Goal: Task Accomplishment & Management: Use online tool/utility

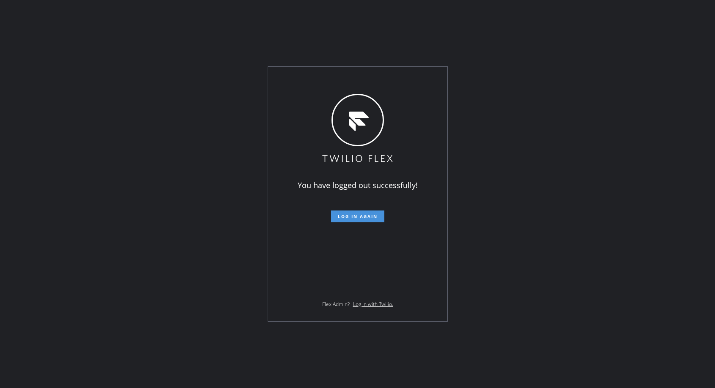
click at [373, 217] on span "Log in again" at bounding box center [358, 217] width 40 height 6
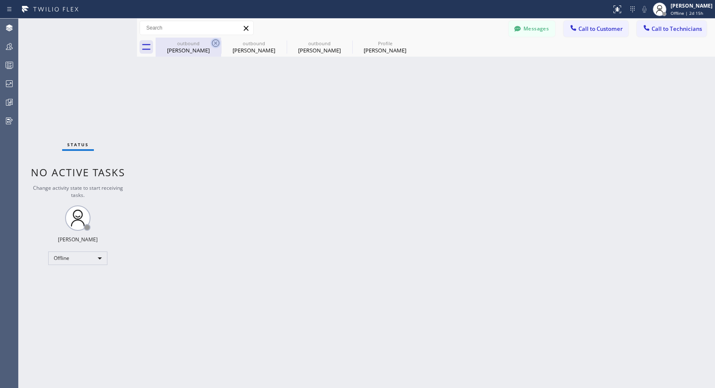
click at [217, 42] on icon at bounding box center [216, 43] width 8 height 8
click at [0, 0] on icon at bounding box center [0, 0] width 0 height 0
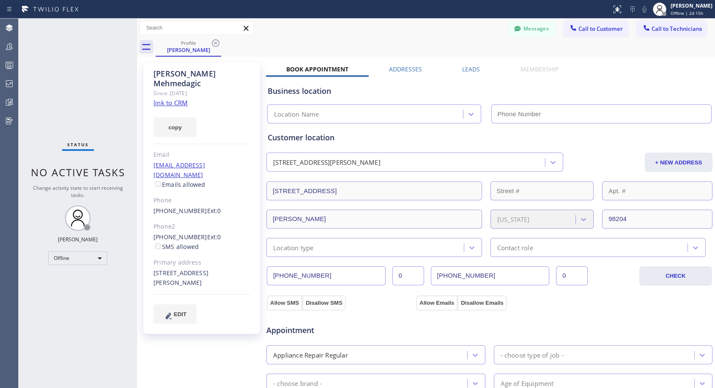
click at [217, 42] on icon at bounding box center [216, 43] width 8 height 8
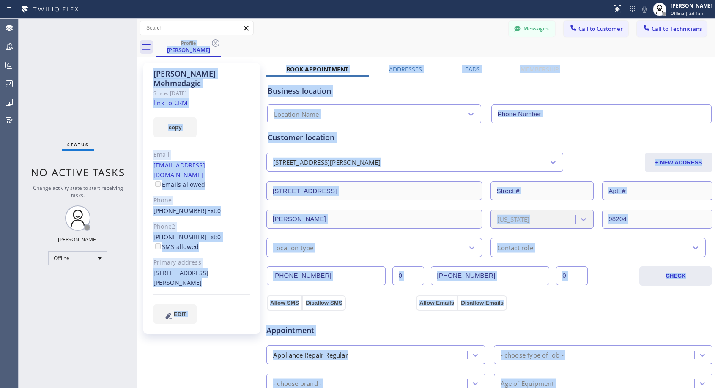
click at [217, 42] on div "Profile [PERSON_NAME]" at bounding box center [436, 47] width 560 height 19
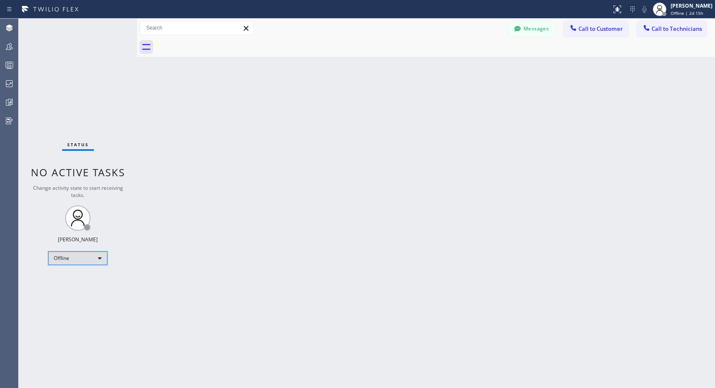
click at [93, 261] on div "Offline" at bounding box center [77, 259] width 59 height 14
click at [82, 292] on li "Unavailable" at bounding box center [78, 291] width 58 height 10
click at [592, 34] on button "Call to Customer" at bounding box center [596, 29] width 65 height 16
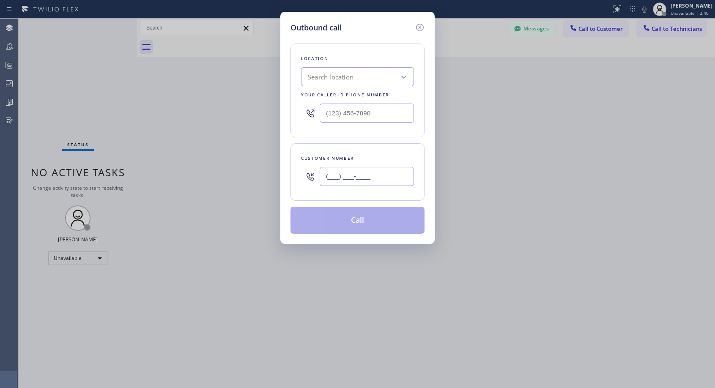
click at [387, 173] on input "(___) ___-____" at bounding box center [367, 176] width 94 height 19
paste input "310) 866-9534"
type input "[PHONE_NUMBER]"
click at [326, 117] on input "(___) ___-____" at bounding box center [367, 113] width 94 height 19
paste input "818) 614-5337"
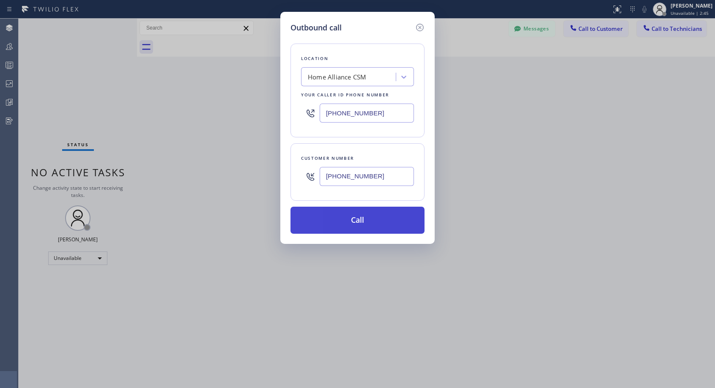
type input "[PHONE_NUMBER]"
click at [366, 224] on button "Call" at bounding box center [358, 220] width 134 height 27
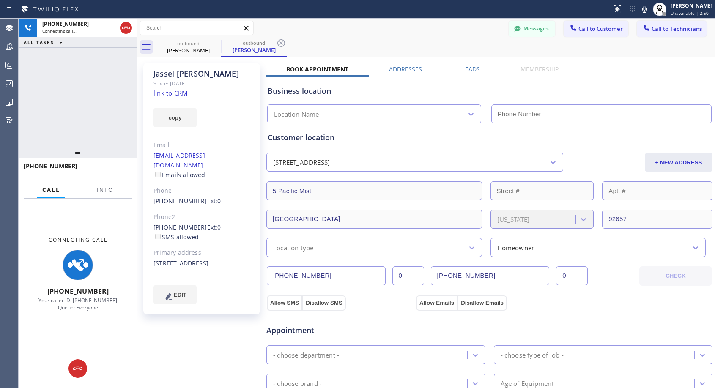
type input "[PHONE_NUMBER]"
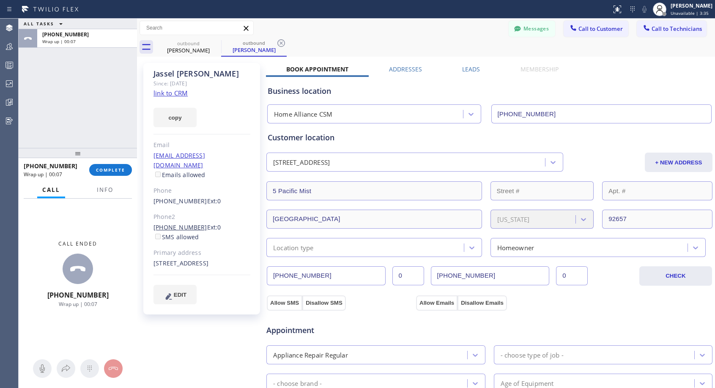
click at [194, 223] on link "[PHONE_NUMBER]" at bounding box center [181, 227] width 54 height 8
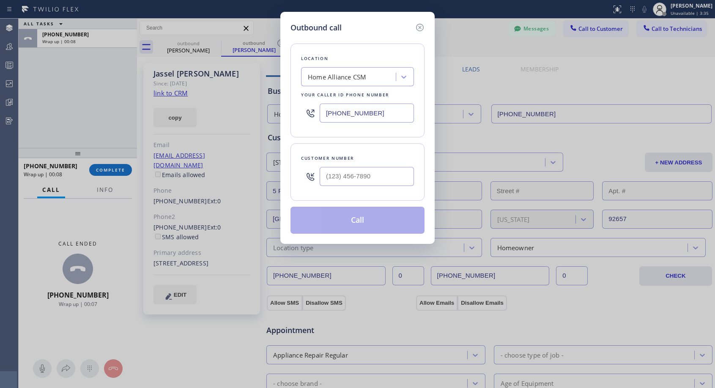
type input "[PHONE_NUMBER]"
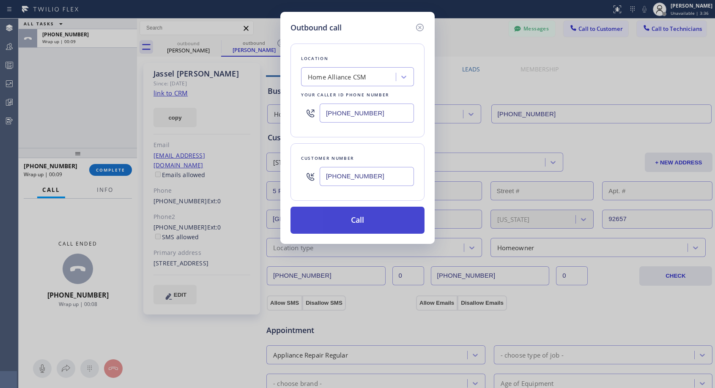
click at [346, 219] on button "Call" at bounding box center [358, 220] width 134 height 27
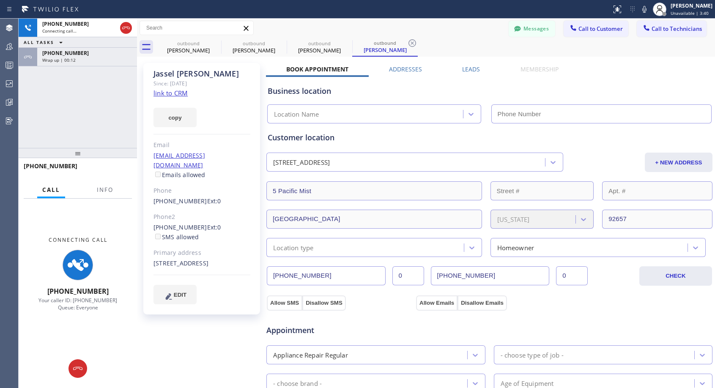
type input "[PHONE_NUMBER]"
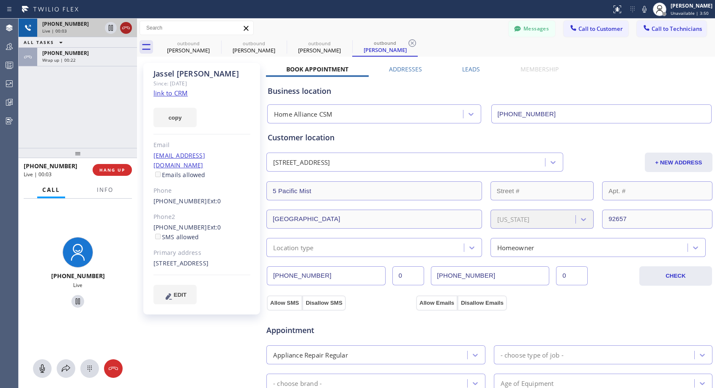
click at [129, 25] on icon at bounding box center [126, 28] width 10 height 10
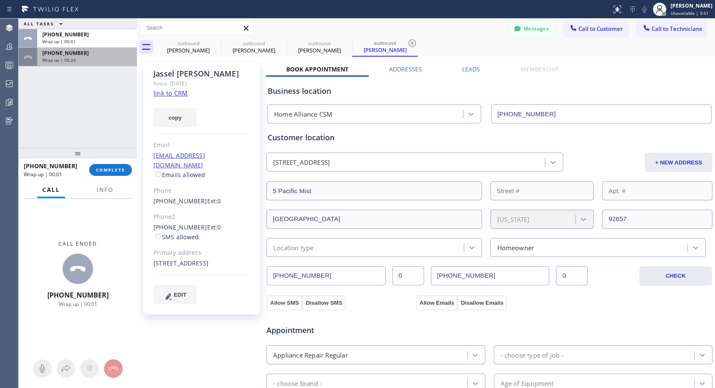
click at [102, 60] on div "Wrap up | 00:24" at bounding box center [87, 60] width 90 height 6
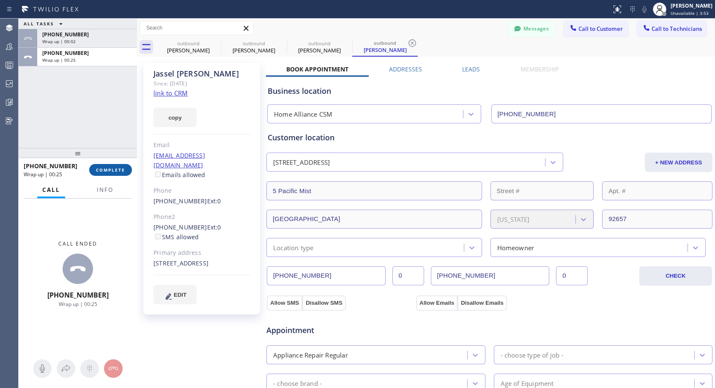
click at [117, 168] on span "COMPLETE" at bounding box center [110, 170] width 29 height 6
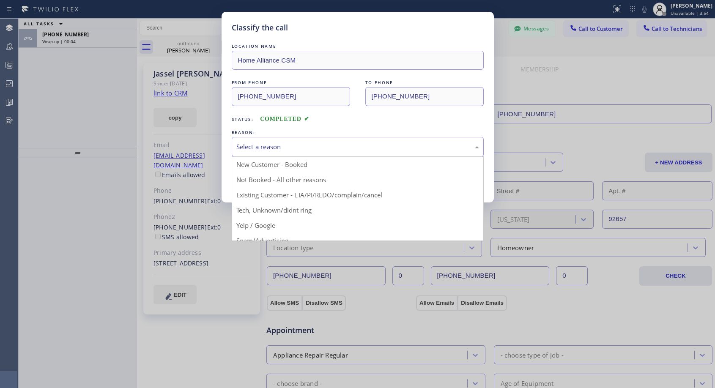
click at [283, 144] on div "Select a reason" at bounding box center [357, 147] width 243 height 10
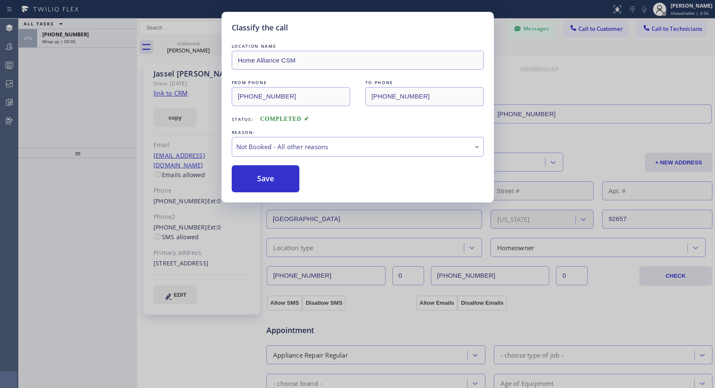
click at [255, 177] on button "Save" at bounding box center [266, 178] width 68 height 27
click at [99, 34] on div "Classify the call LOCATION NAME Home Alliance CSM FROM PHONE [PHONE_NUMBER] TO …" at bounding box center [357, 194] width 715 height 388
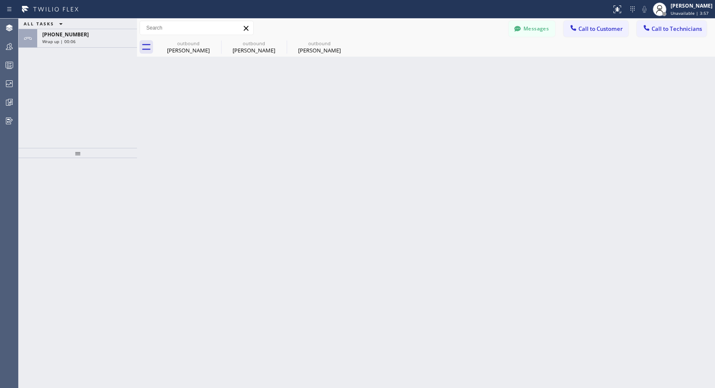
click at [93, 34] on div "[PHONE_NUMBER]" at bounding box center [87, 34] width 90 height 7
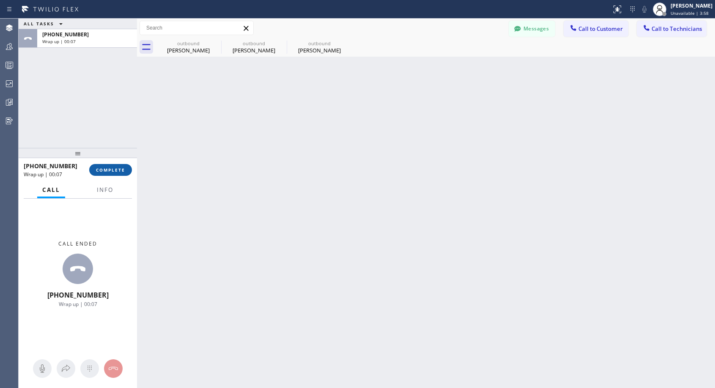
click at [105, 168] on span "COMPLETE" at bounding box center [110, 170] width 29 height 6
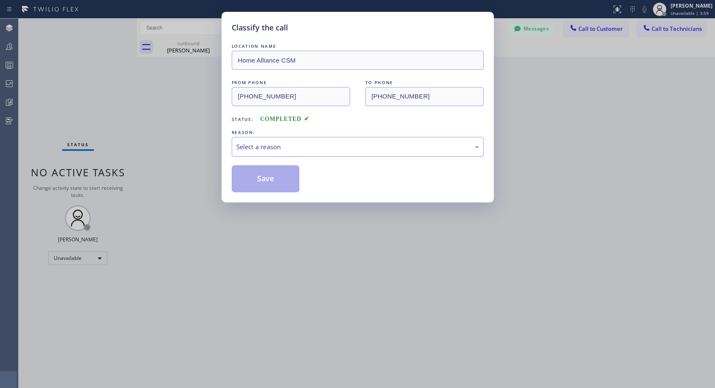
click at [283, 148] on div "Select a reason" at bounding box center [357, 147] width 243 height 10
click at [272, 182] on button "Save" at bounding box center [266, 178] width 68 height 27
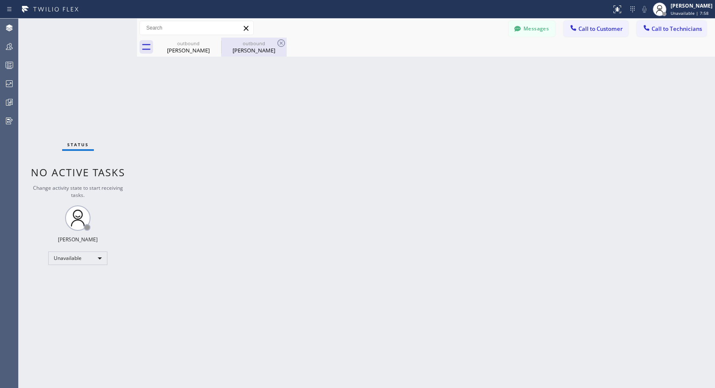
click at [255, 49] on div "[PERSON_NAME]" at bounding box center [254, 51] width 64 height 8
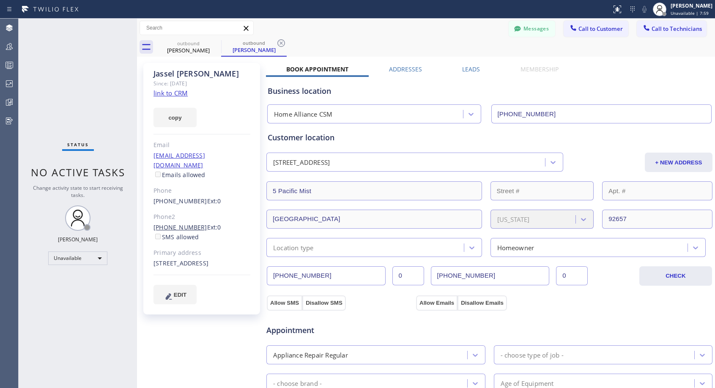
click at [190, 223] on link "[PHONE_NUMBER]" at bounding box center [181, 227] width 54 height 8
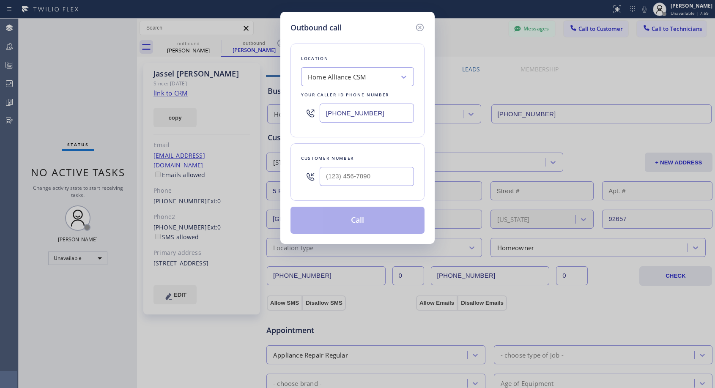
type input "[PHONE_NUMBER]"
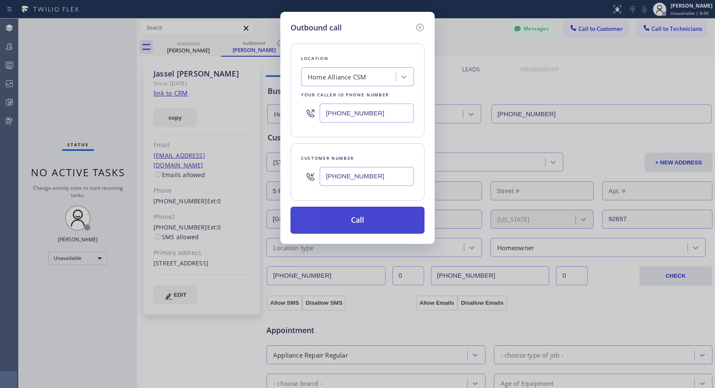
click at [353, 224] on button "Call" at bounding box center [358, 220] width 134 height 27
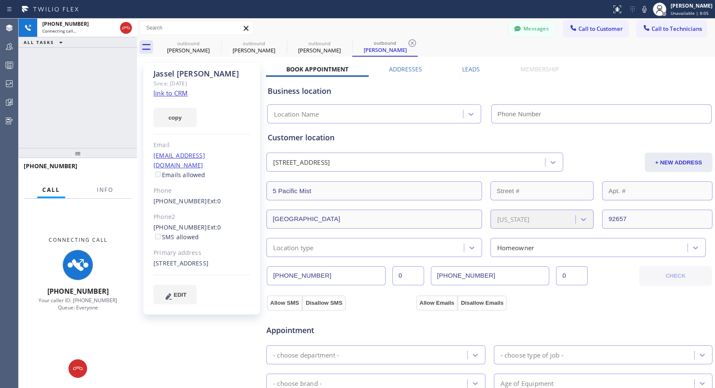
type input "[PHONE_NUMBER]"
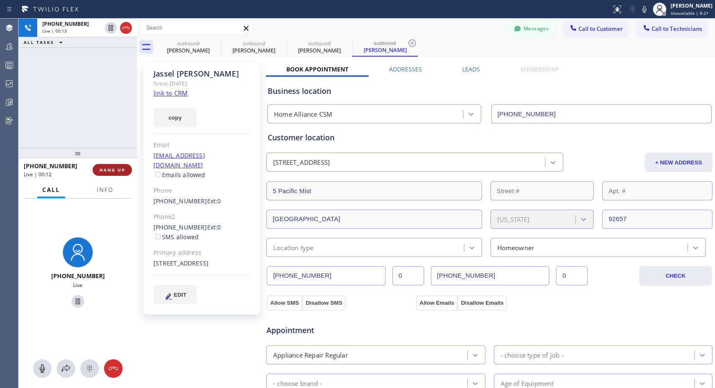
click at [113, 173] on button "HANG UP" at bounding box center [112, 170] width 39 height 12
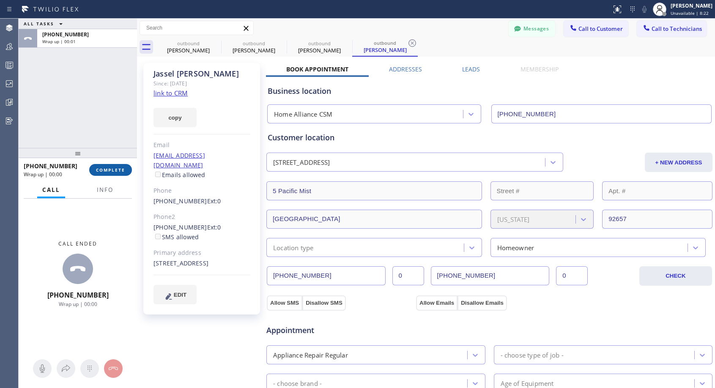
click at [113, 173] on button "COMPLETE" at bounding box center [110, 170] width 43 height 12
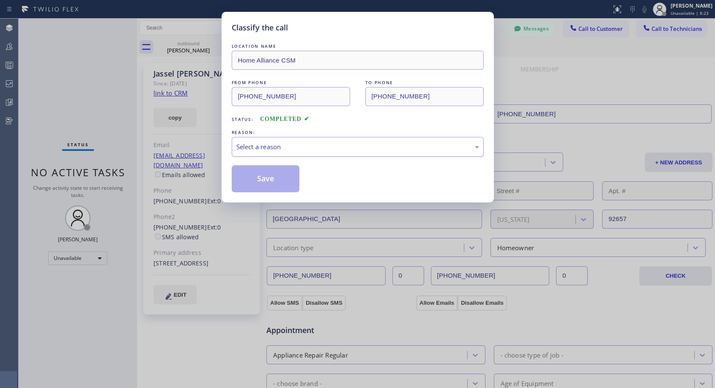
click at [322, 148] on div "Select a reason" at bounding box center [357, 147] width 243 height 10
click at [268, 180] on button "Save" at bounding box center [266, 178] width 68 height 27
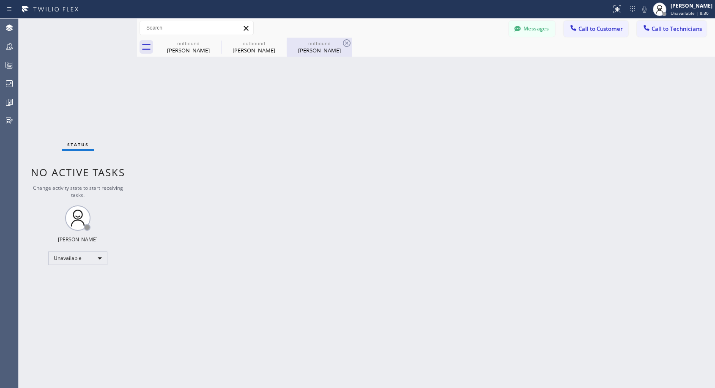
click at [302, 44] on div "outbound" at bounding box center [320, 43] width 64 height 6
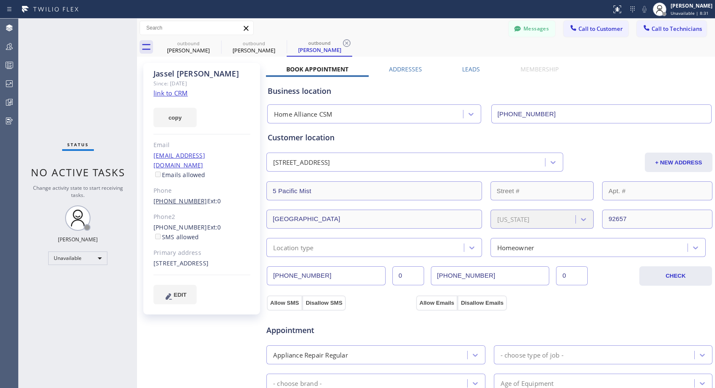
click at [178, 197] on link "[PHONE_NUMBER]" at bounding box center [181, 201] width 54 height 8
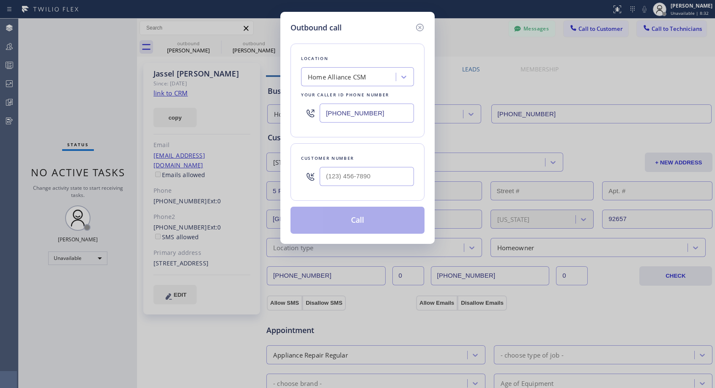
type input "[PHONE_NUMBER]"
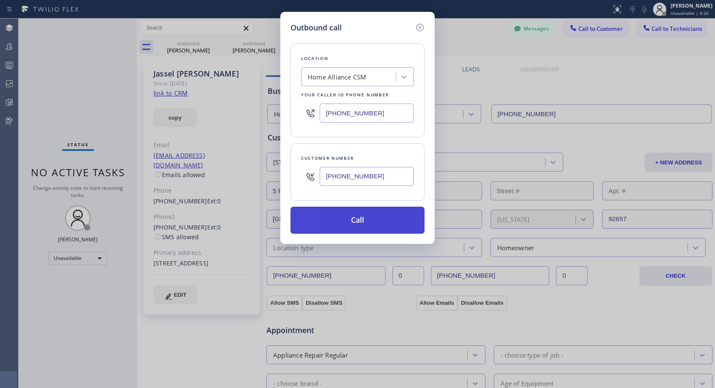
click at [346, 225] on button "Call" at bounding box center [358, 220] width 134 height 27
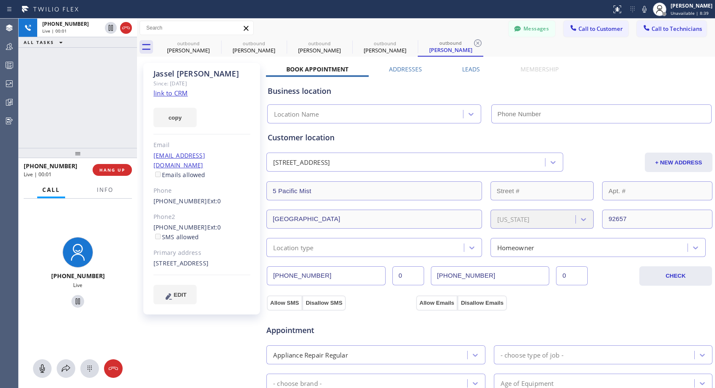
type input "[PHONE_NUMBER]"
click at [106, 165] on button "HANG UP" at bounding box center [112, 170] width 39 height 12
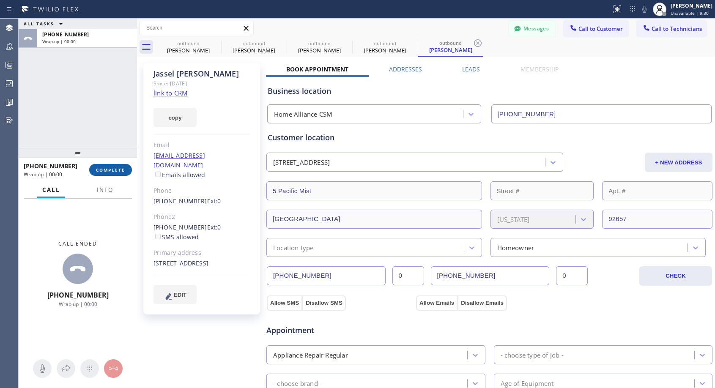
click at [106, 165] on button "COMPLETE" at bounding box center [110, 170] width 43 height 12
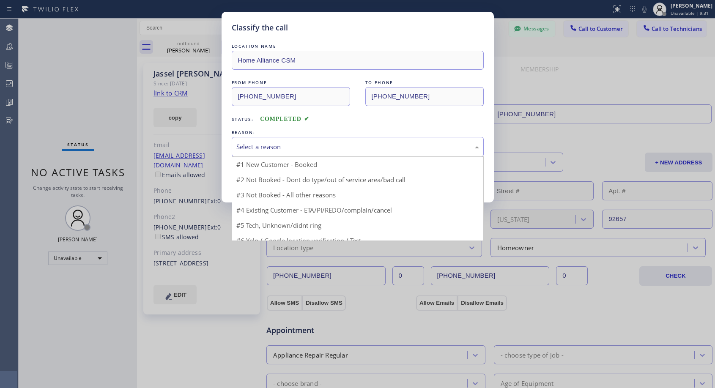
drag, startPoint x: 308, startPoint y: 148, endPoint x: 294, endPoint y: 167, distance: 23.8
click at [309, 150] on div "Select a reason" at bounding box center [357, 147] width 243 height 10
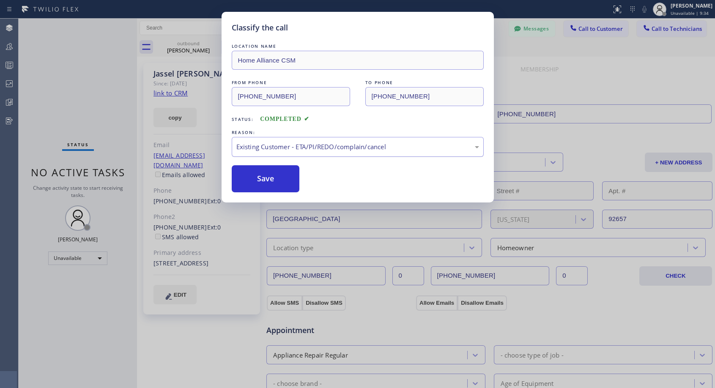
drag, startPoint x: 342, startPoint y: 147, endPoint x: 329, endPoint y: 156, distance: 15.2
click at [343, 147] on div "Existing Customer - ETA/PI/REDO/complain/cancel" at bounding box center [357, 147] width 243 height 10
click at [284, 178] on button "Save" at bounding box center [266, 178] width 68 height 27
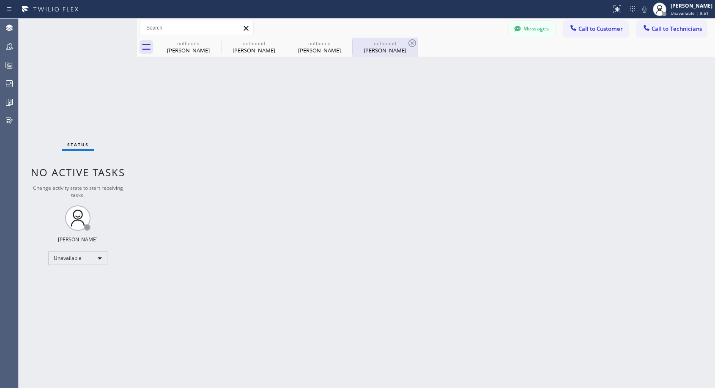
click at [384, 48] on div "[PERSON_NAME]" at bounding box center [385, 51] width 64 height 8
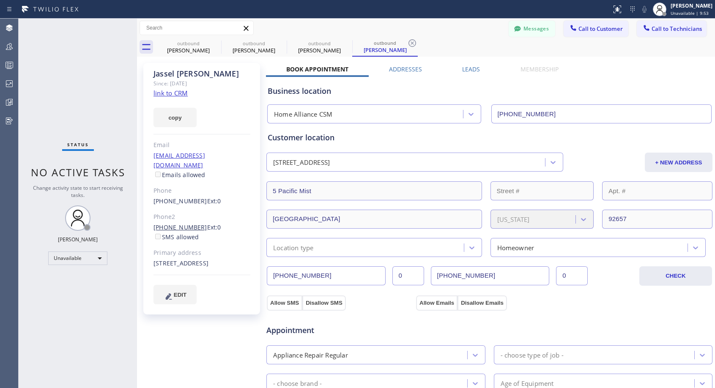
click at [175, 223] on link "[PHONE_NUMBER]" at bounding box center [181, 227] width 54 height 8
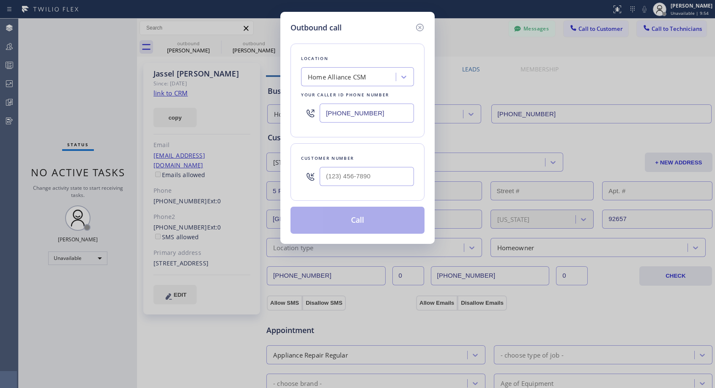
type input "[PHONE_NUMBER]"
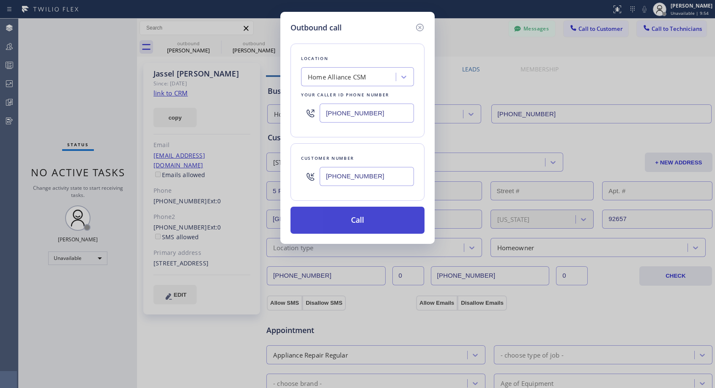
click at [358, 222] on button "Call" at bounding box center [358, 220] width 134 height 27
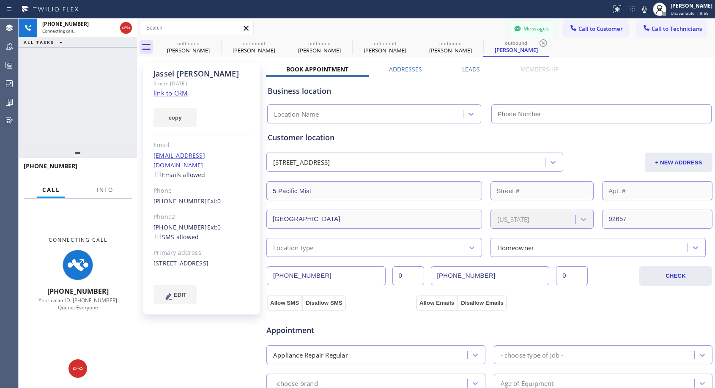
type input "[PHONE_NUMBER]"
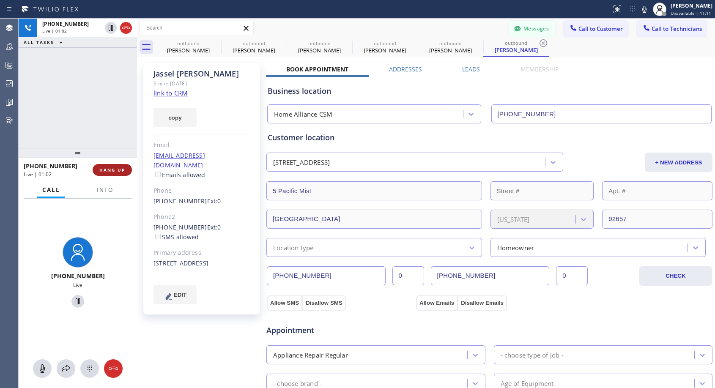
click at [118, 169] on span "HANG UP" at bounding box center [112, 170] width 26 height 6
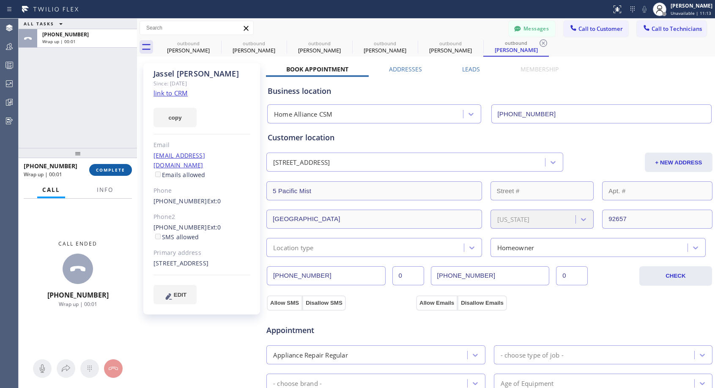
click at [118, 169] on span "COMPLETE" at bounding box center [110, 170] width 29 height 6
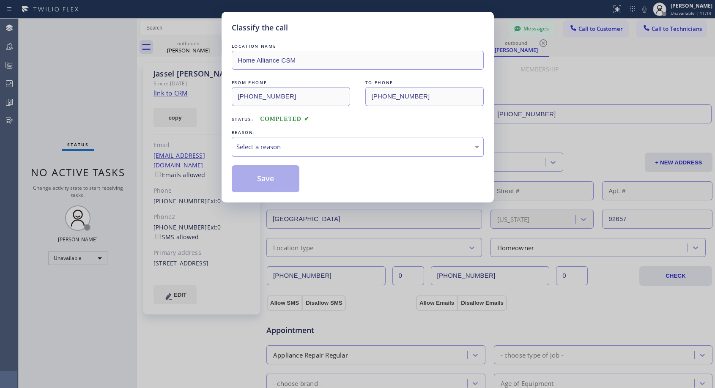
click at [284, 144] on div "Select a reason" at bounding box center [357, 147] width 243 height 10
click at [264, 176] on button "Save" at bounding box center [266, 178] width 68 height 27
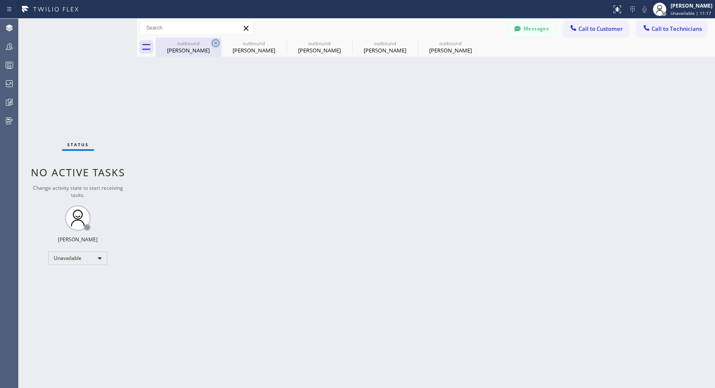
click at [219, 42] on icon at bounding box center [216, 43] width 8 height 8
click at [0, 0] on icon at bounding box center [0, 0] width 0 height 0
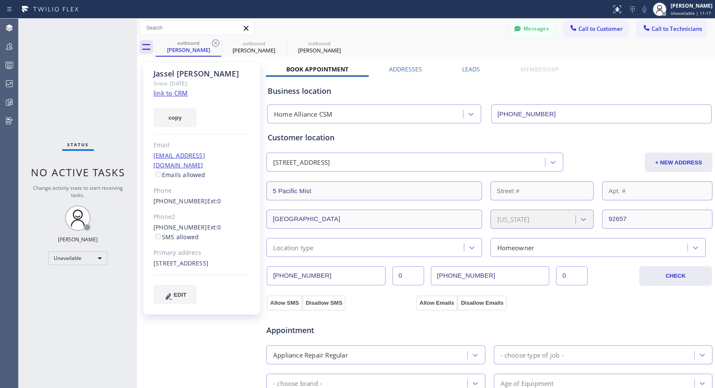
click at [219, 42] on icon at bounding box center [216, 43] width 8 height 8
click at [0, 0] on icon at bounding box center [0, 0] width 0 height 0
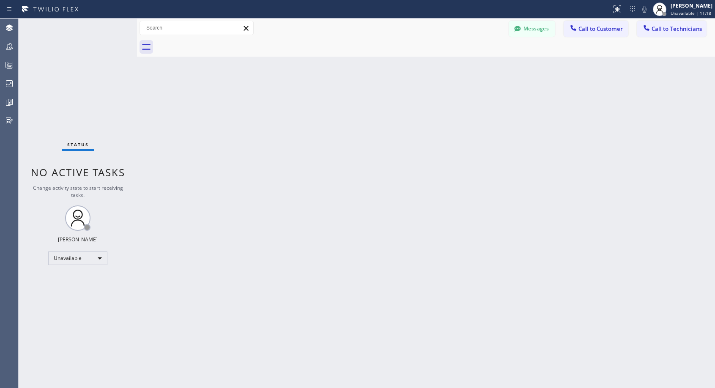
click at [219, 42] on div at bounding box center [436, 47] width 560 height 19
drag, startPoint x: 612, startPoint y: 29, endPoint x: 521, endPoint y: 96, distance: 113.1
click at [612, 29] on span "Call to Customer" at bounding box center [601, 29] width 44 height 8
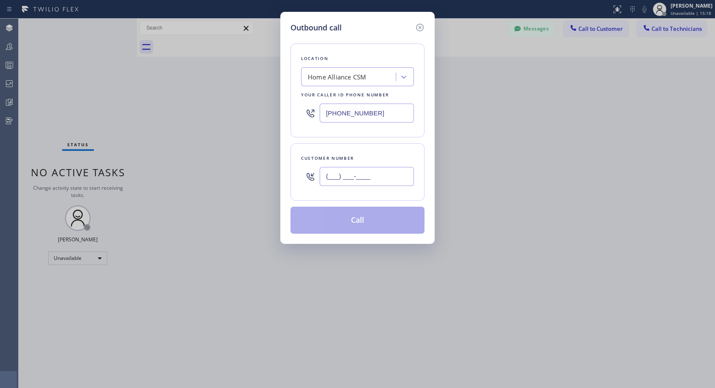
click at [368, 175] on input "(___) ___-____" at bounding box center [367, 176] width 94 height 19
paste input "425) 765-5220"
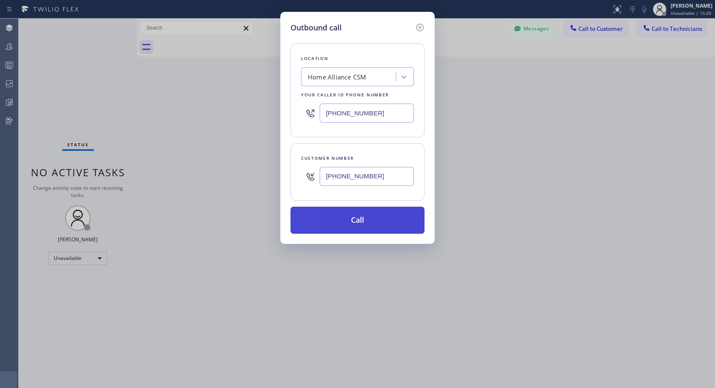
type input "[PHONE_NUMBER]"
click at [365, 221] on button "Call" at bounding box center [358, 220] width 134 height 27
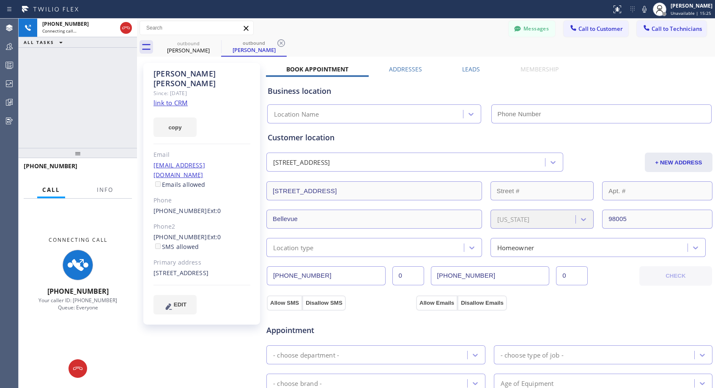
type input "[PHONE_NUMBER]"
click at [378, 27] on div "Messages Call to Customer Call to Technicians Outbound call Location Home Allia…" at bounding box center [426, 28] width 578 height 15
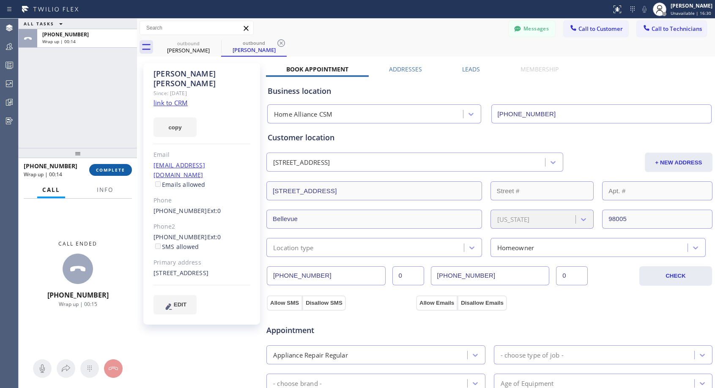
click at [104, 169] on span "COMPLETE" at bounding box center [110, 170] width 29 height 6
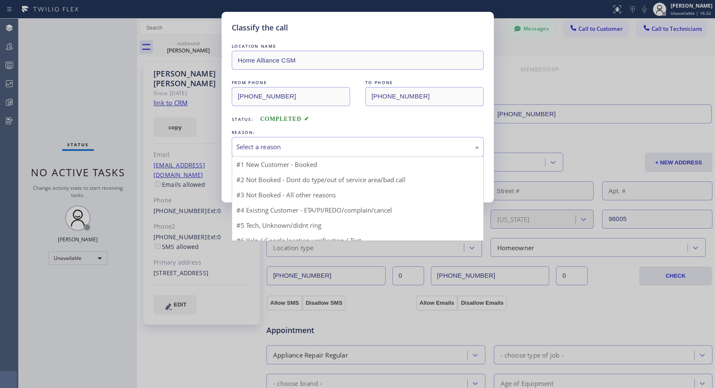
click at [363, 146] on div "Select a reason" at bounding box center [357, 147] width 243 height 10
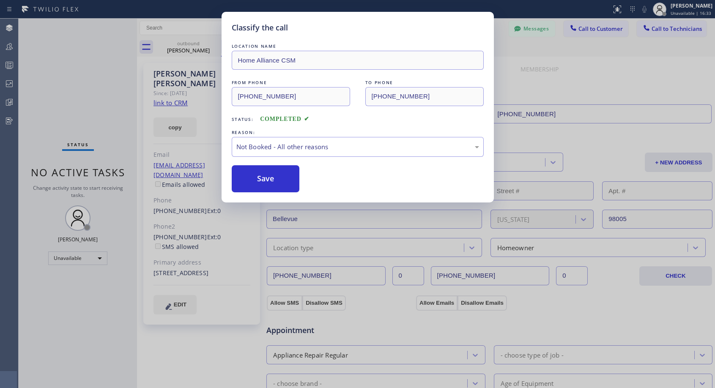
click at [267, 178] on button "Save" at bounding box center [266, 178] width 68 height 27
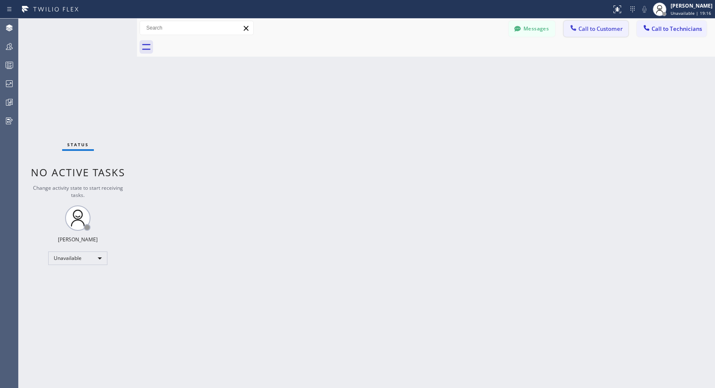
click at [588, 29] on span "Call to Customer" at bounding box center [601, 29] width 44 height 8
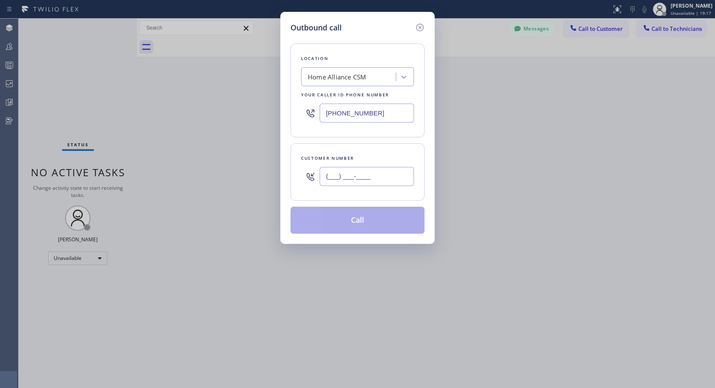
click at [348, 179] on input "(___) ___-____" at bounding box center [367, 176] width 94 height 19
paste input "908) 294-1824"
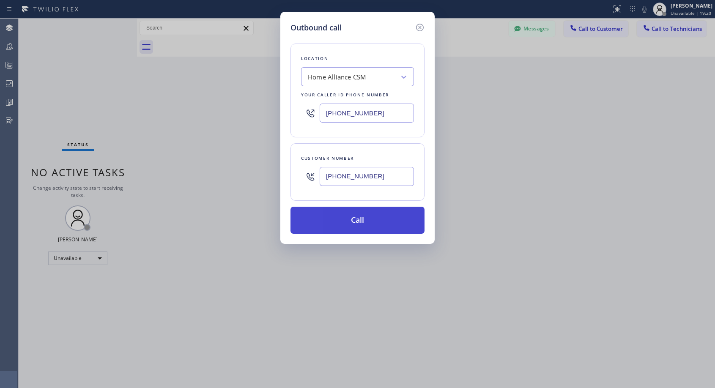
type input "[PHONE_NUMBER]"
click at [380, 223] on button "Call" at bounding box center [358, 220] width 134 height 27
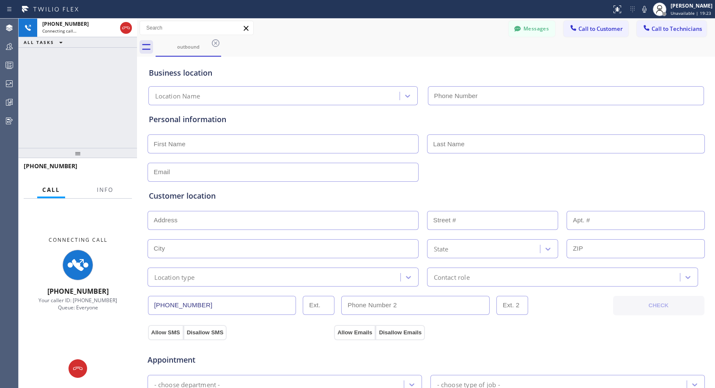
type input "[PHONE_NUMBER]"
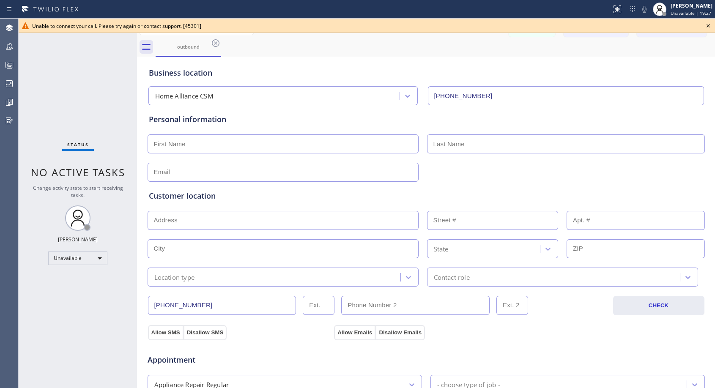
click at [706, 23] on icon at bounding box center [708, 26] width 10 height 10
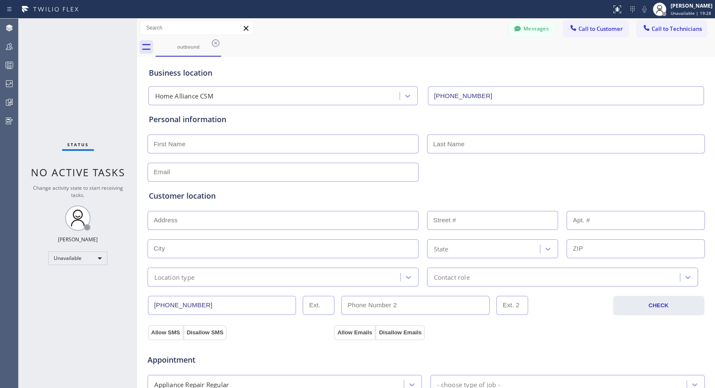
click at [586, 27] on span "Call to Customer" at bounding box center [601, 29] width 44 height 8
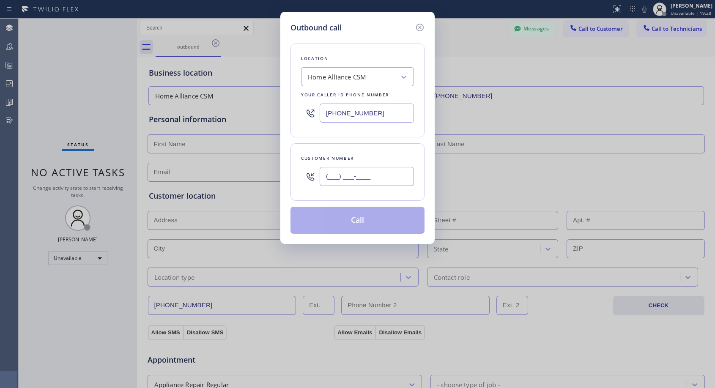
click at [334, 176] on input "(___) ___-____" at bounding box center [367, 176] width 94 height 19
paste input "908) 294-1824"
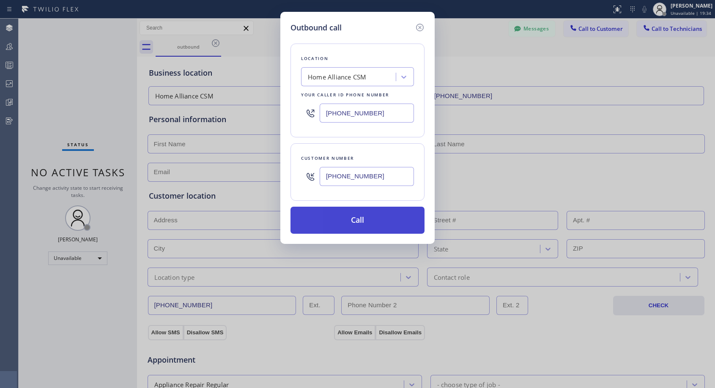
type input "[PHONE_NUMBER]"
click at [358, 220] on button "Call" at bounding box center [358, 220] width 134 height 27
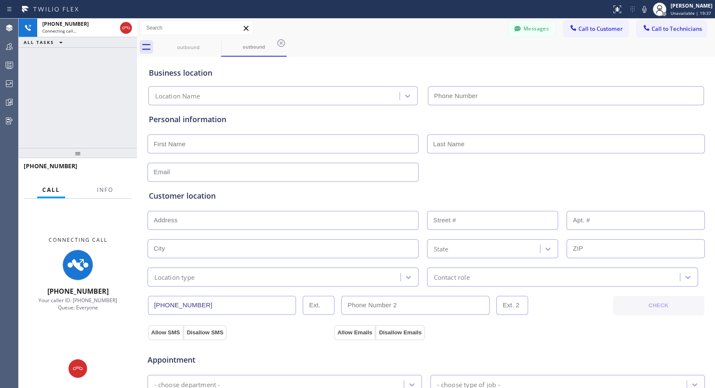
type input "[PHONE_NUMBER]"
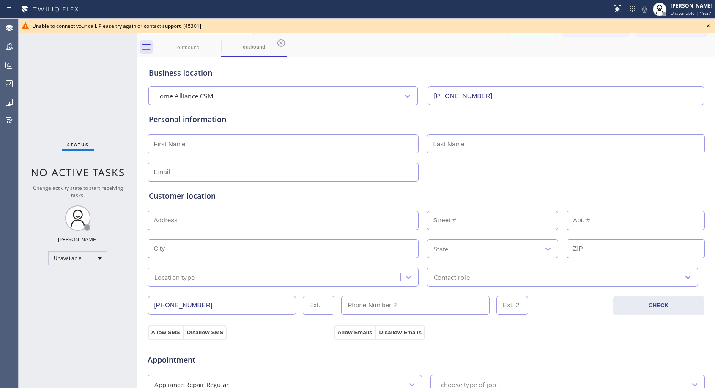
click at [711, 27] on icon at bounding box center [708, 26] width 10 height 10
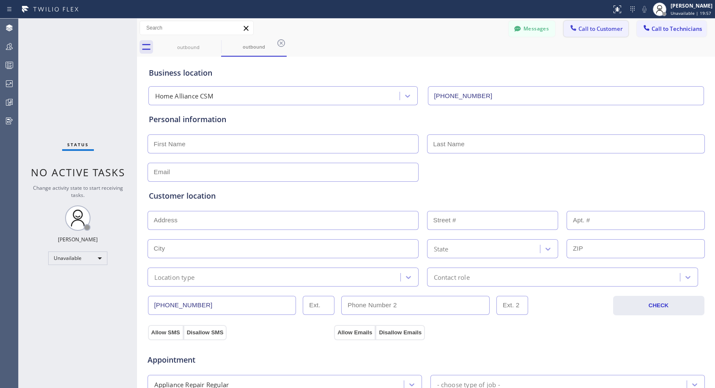
click at [605, 28] on span "Call to Customer" at bounding box center [601, 29] width 44 height 8
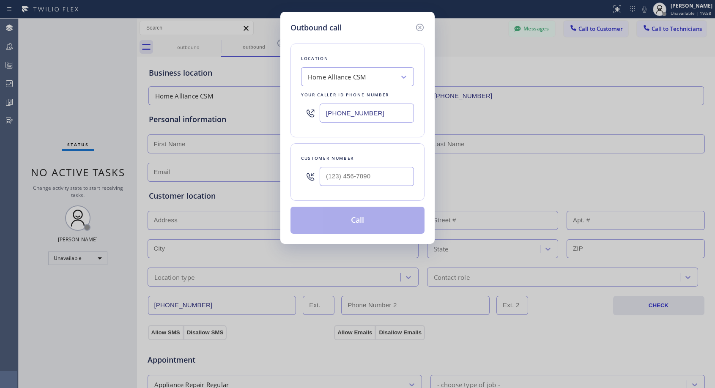
click at [374, 187] on div at bounding box center [367, 176] width 94 height 27
click at [377, 178] on input "(___) ___-____" at bounding box center [367, 176] width 94 height 19
paste input "908) 294-1824"
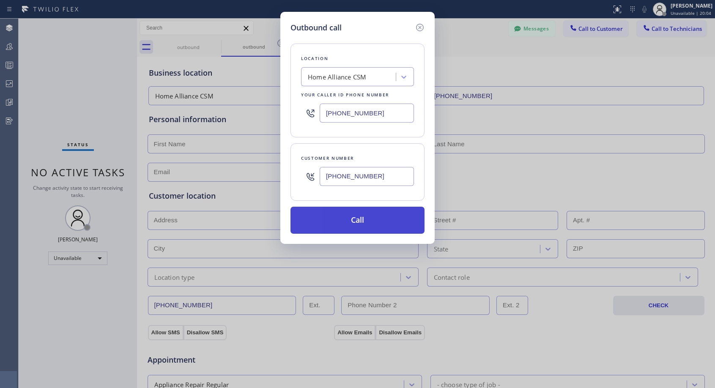
type input "[PHONE_NUMBER]"
click at [373, 218] on button "Call" at bounding box center [358, 220] width 134 height 27
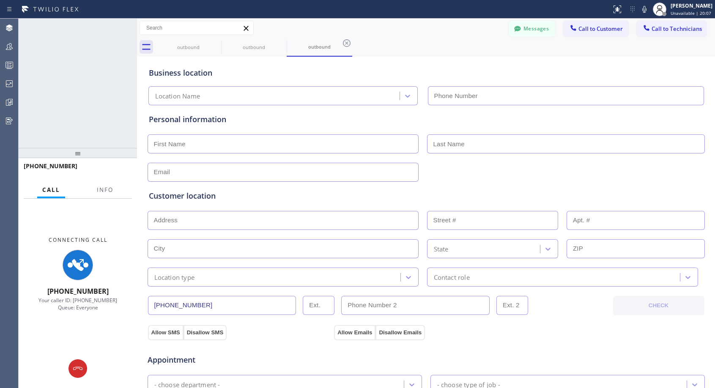
type input "[PHONE_NUMBER]"
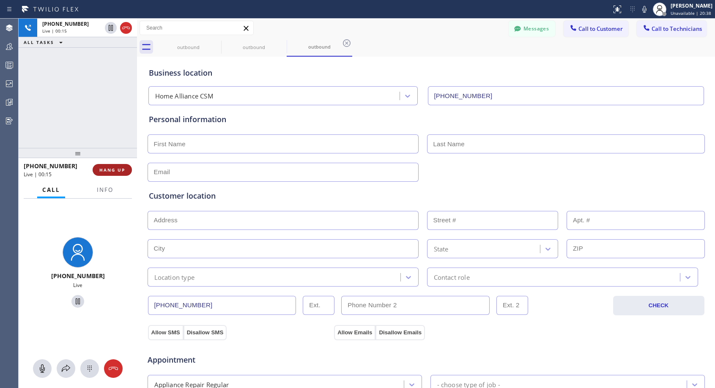
click at [126, 170] on button "HANG UP" at bounding box center [112, 170] width 39 height 12
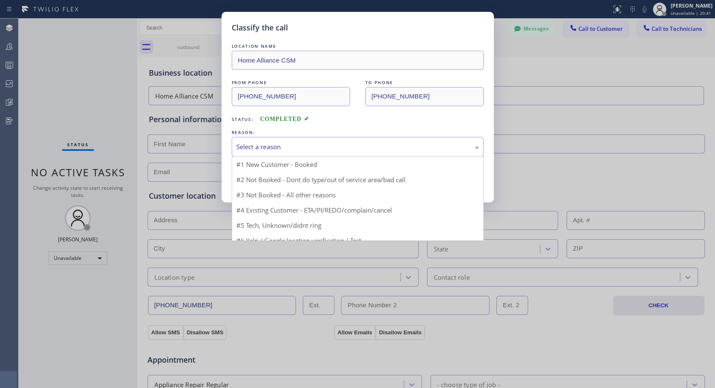
click at [272, 139] on div "Select a reason" at bounding box center [358, 147] width 252 height 20
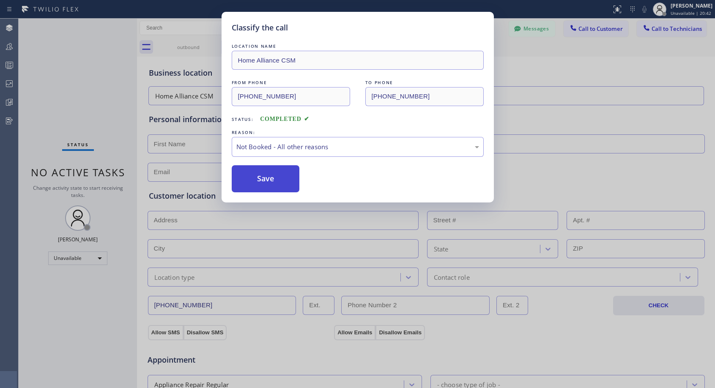
click at [255, 179] on button "Save" at bounding box center [266, 178] width 68 height 27
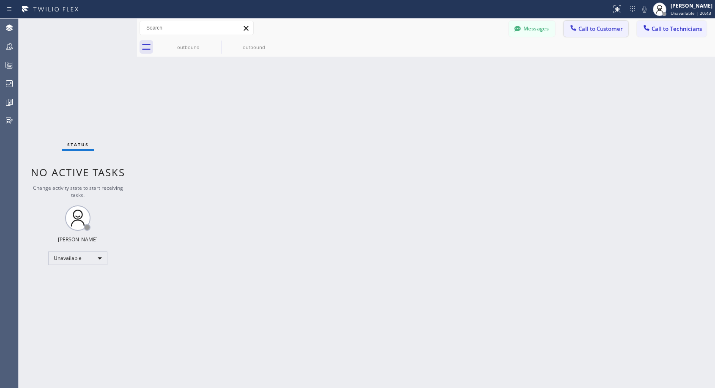
click at [604, 31] on span "Call to Customer" at bounding box center [601, 29] width 44 height 8
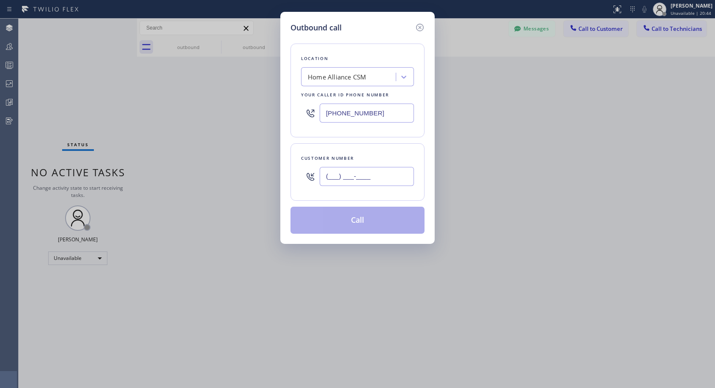
click at [340, 176] on input "(___) ___-____" at bounding box center [367, 176] width 94 height 19
paste input "908) 294-1824"
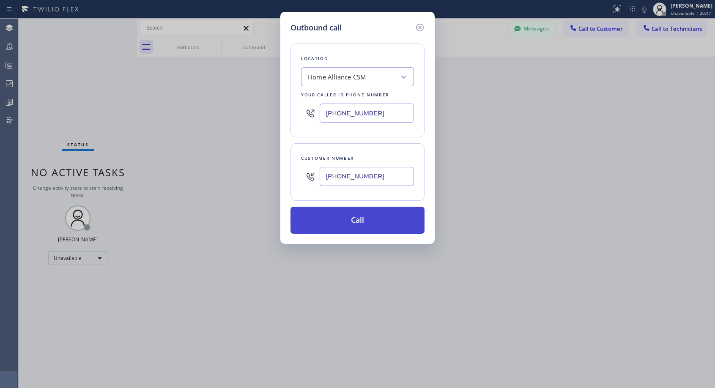
type input "[PHONE_NUMBER]"
click at [364, 216] on button "Call" at bounding box center [358, 220] width 134 height 27
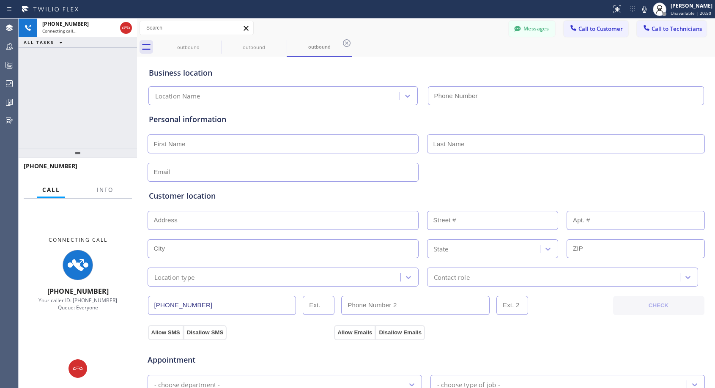
type input "[PHONE_NUMBER]"
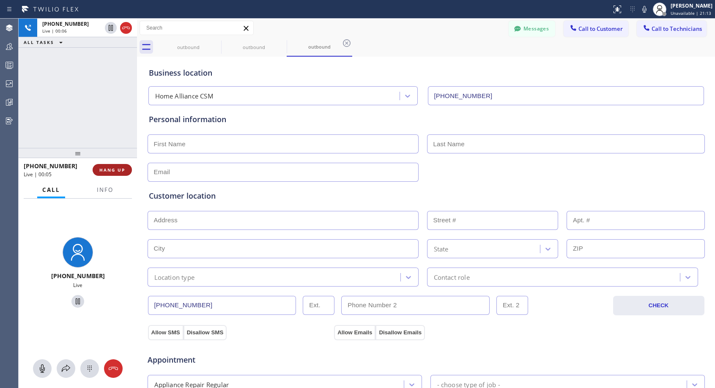
click at [103, 170] on span "HANG UP" at bounding box center [112, 170] width 26 height 6
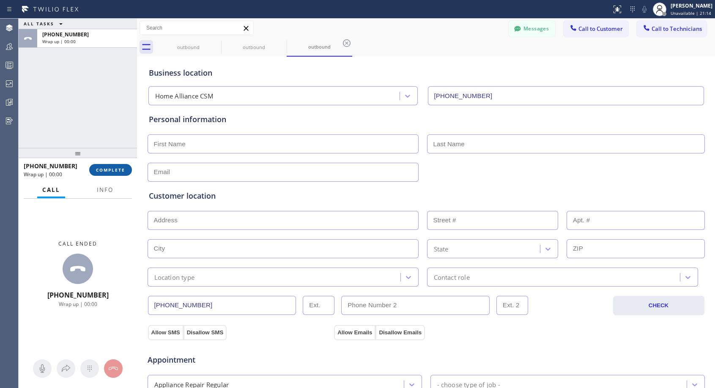
click at [103, 170] on span "COMPLETE" at bounding box center [110, 170] width 29 height 6
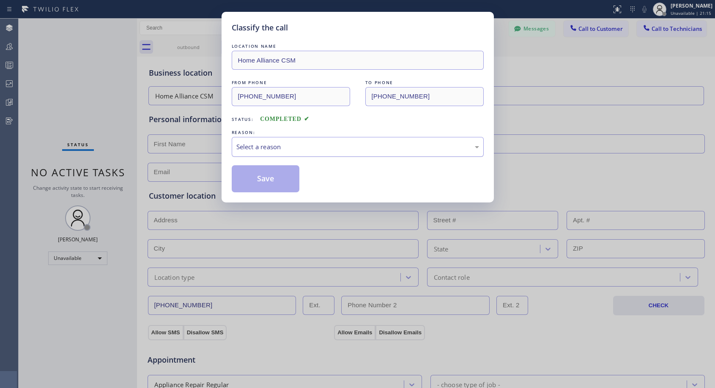
click at [284, 144] on div "Select a reason" at bounding box center [357, 147] width 243 height 10
click at [257, 178] on button "Save" at bounding box center [266, 178] width 68 height 27
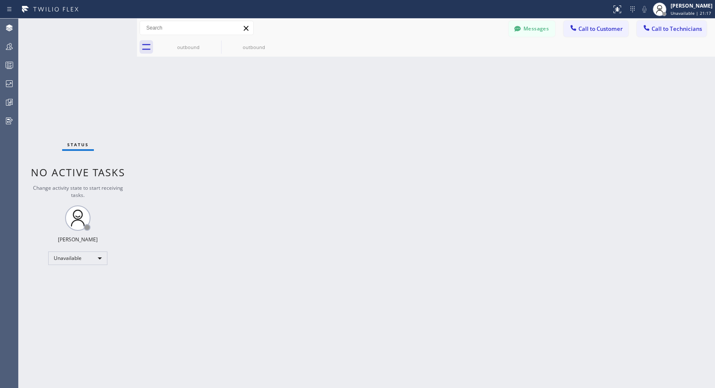
drag, startPoint x: 588, startPoint y: 28, endPoint x: 483, endPoint y: 64, distance: 111.3
click at [588, 28] on span "Call to Customer" at bounding box center [601, 29] width 44 height 8
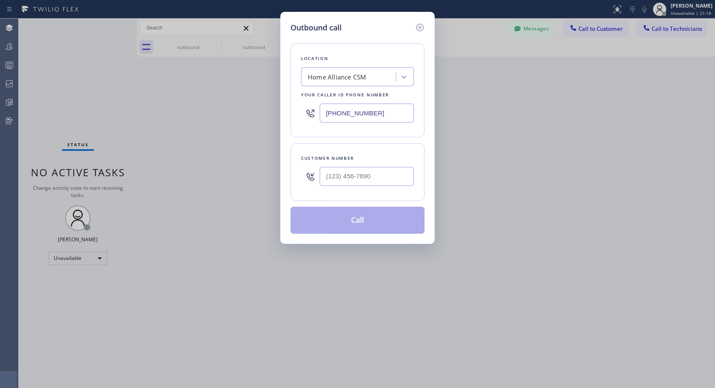
click at [314, 177] on icon at bounding box center [310, 177] width 10 height 10
click at [322, 174] on input "(___) ___-____" at bounding box center [367, 176] width 94 height 19
paste input "908) 294-1824"
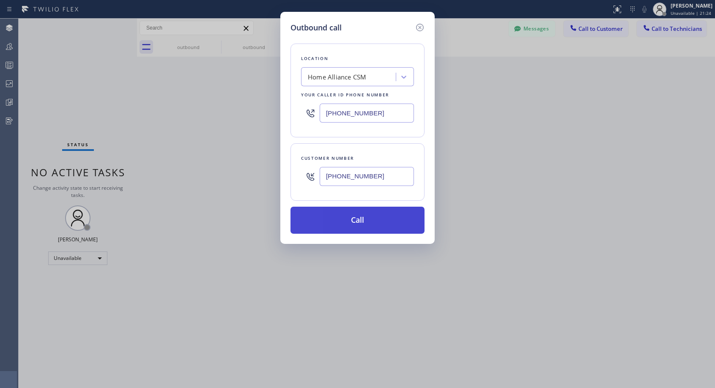
type input "[PHONE_NUMBER]"
click at [360, 224] on button "Call" at bounding box center [358, 220] width 134 height 27
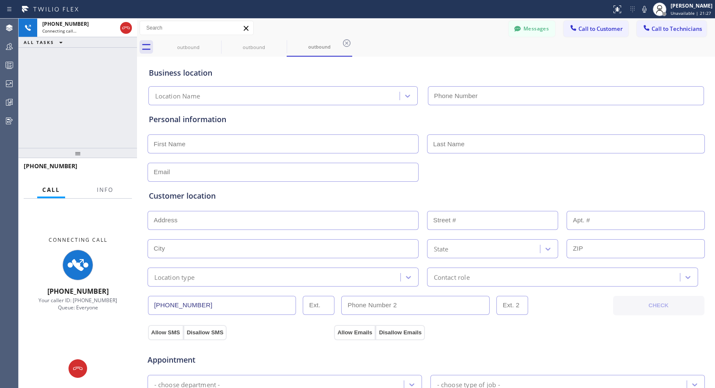
type input "[PHONE_NUMBER]"
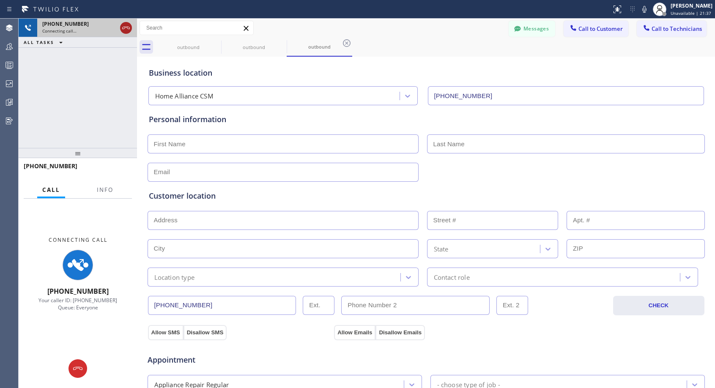
click at [128, 26] on icon at bounding box center [126, 28] width 10 height 10
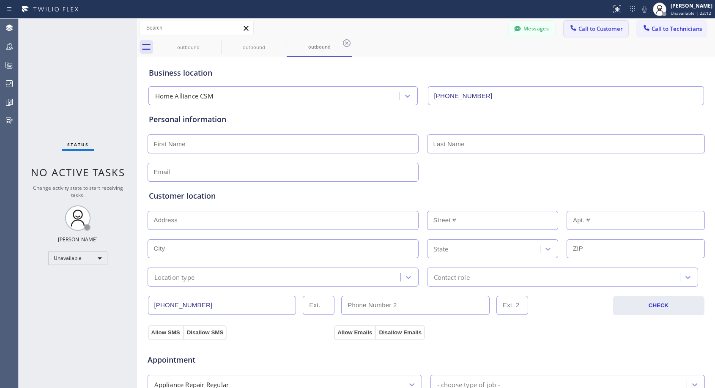
click at [571, 26] on icon at bounding box center [573, 27] width 5 height 5
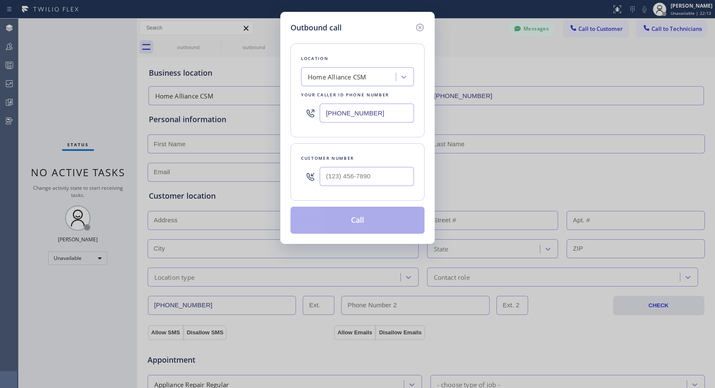
click at [385, 187] on div at bounding box center [367, 176] width 94 height 27
click at [388, 178] on input "(___) ___-____" at bounding box center [367, 176] width 94 height 19
paste input "908) 294-1824"
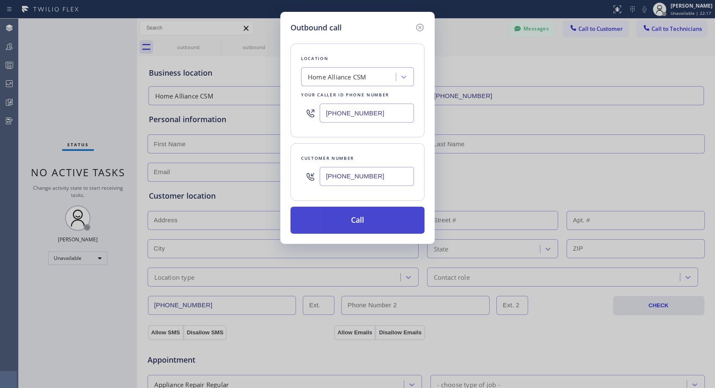
type input "[PHONE_NUMBER]"
click at [383, 225] on button "Call" at bounding box center [358, 220] width 134 height 27
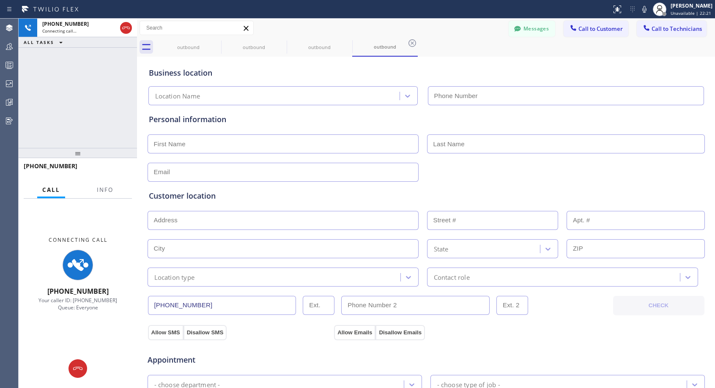
type input "[PHONE_NUMBER]"
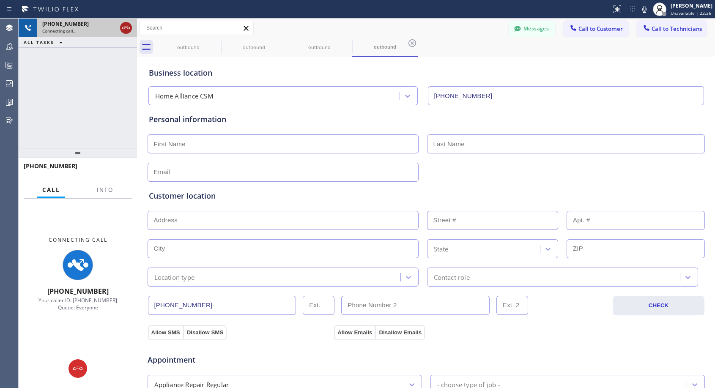
click at [125, 28] on icon at bounding box center [126, 28] width 10 height 10
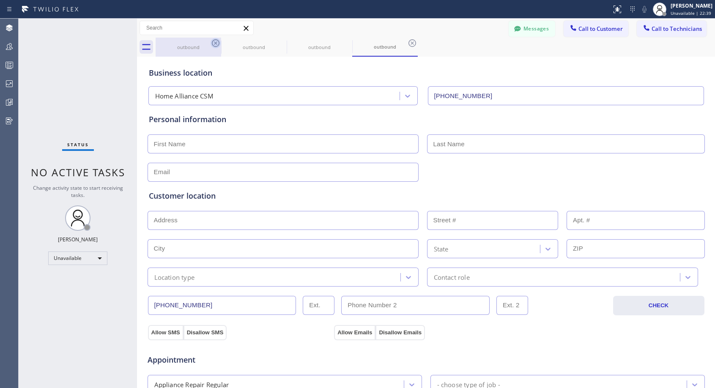
click at [215, 44] on icon at bounding box center [216, 43] width 8 height 8
click at [0, 0] on icon at bounding box center [0, 0] width 0 height 0
click at [409, 44] on icon at bounding box center [413, 43] width 8 height 8
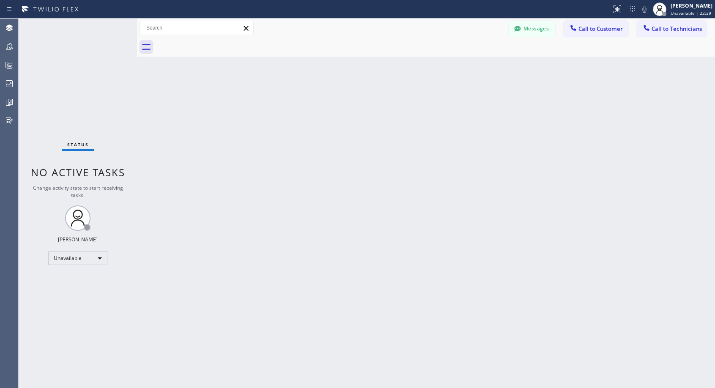
click at [216, 44] on div at bounding box center [436, 47] width 560 height 19
click at [598, 30] on span "Call to Customer" at bounding box center [601, 29] width 44 height 8
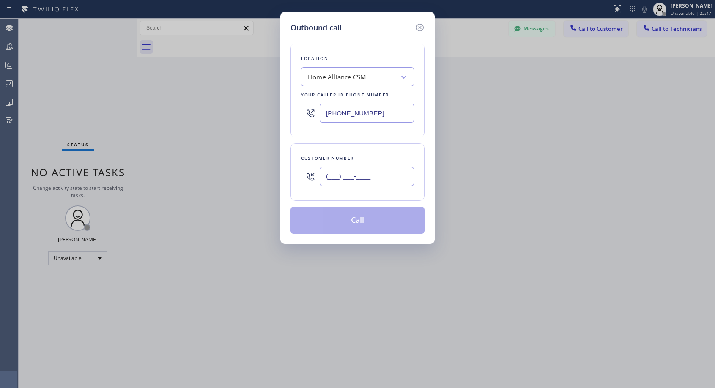
click at [370, 179] on input "(___) ___-____" at bounding box center [367, 176] width 94 height 19
paste input "908) 294-1824"
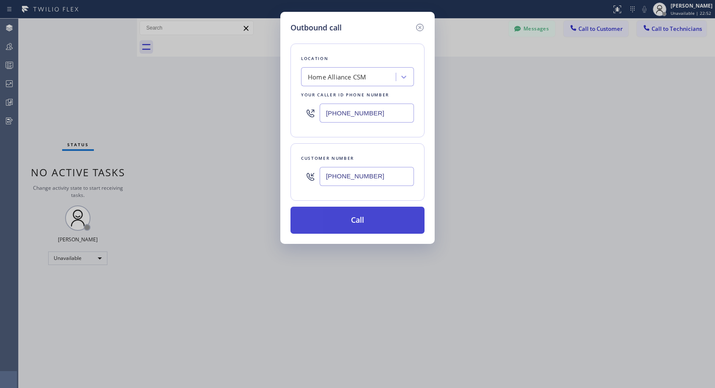
type input "[PHONE_NUMBER]"
click at [375, 222] on button "Call" at bounding box center [358, 220] width 134 height 27
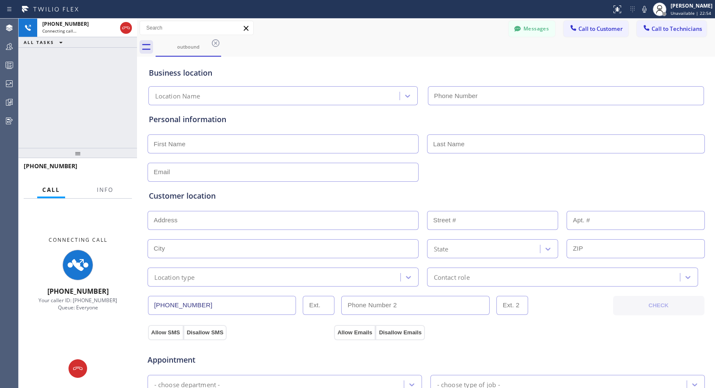
type input "[PHONE_NUMBER]"
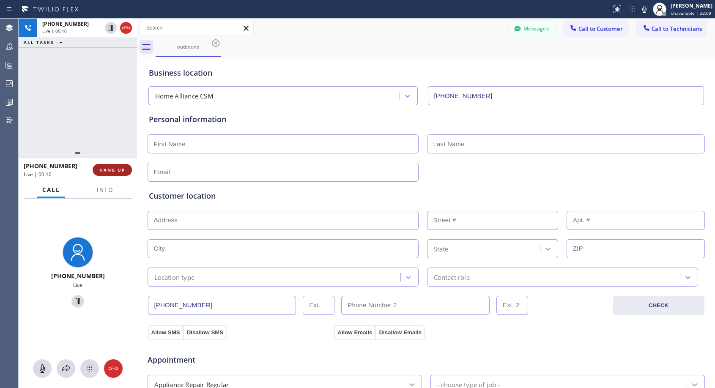
click at [114, 170] on span "HANG UP" at bounding box center [112, 170] width 26 height 6
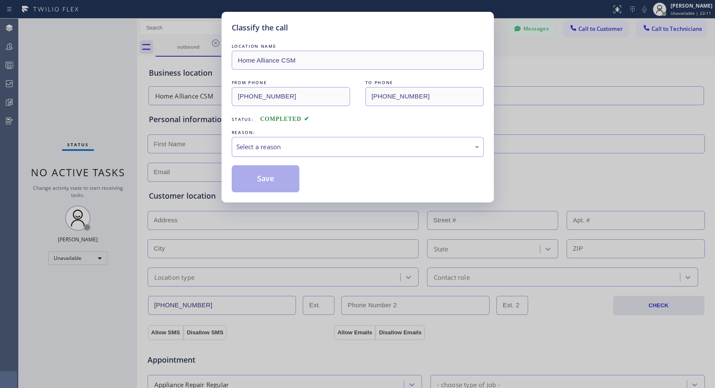
click at [303, 149] on div "Select a reason" at bounding box center [357, 147] width 243 height 10
click at [269, 180] on button "Save" at bounding box center [266, 178] width 68 height 27
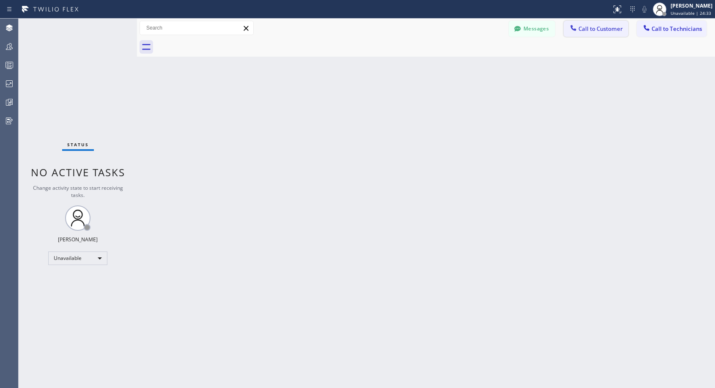
click at [589, 29] on span "Call to Customer" at bounding box center [601, 29] width 44 height 8
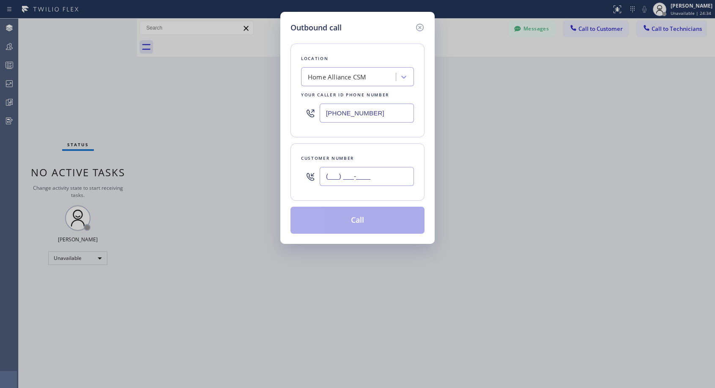
click at [339, 175] on input "(___) ___-____" at bounding box center [367, 176] width 94 height 19
paste input "619) 980-7001"
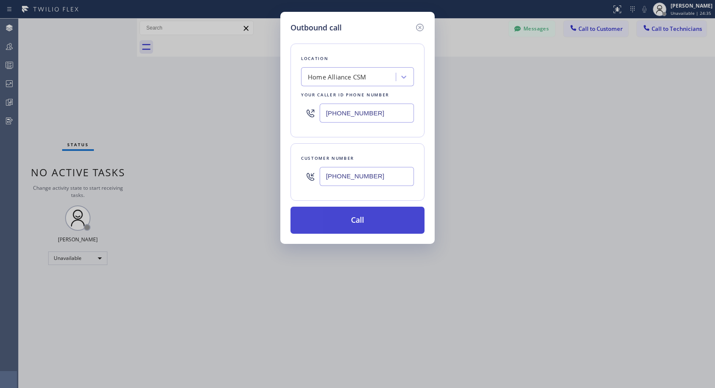
type input "[PHONE_NUMBER]"
click at [362, 226] on button "Call" at bounding box center [358, 220] width 134 height 27
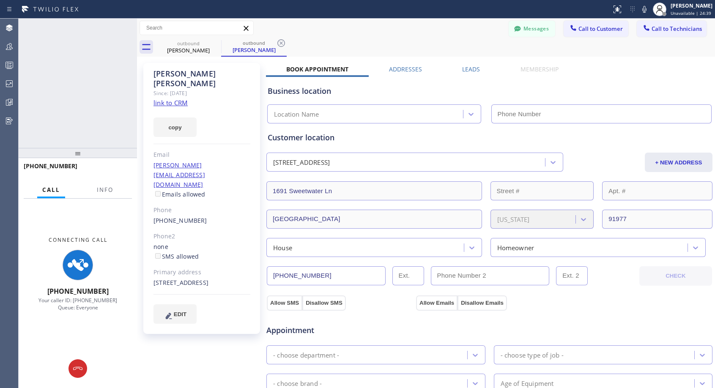
type input "[PHONE_NUMBER]"
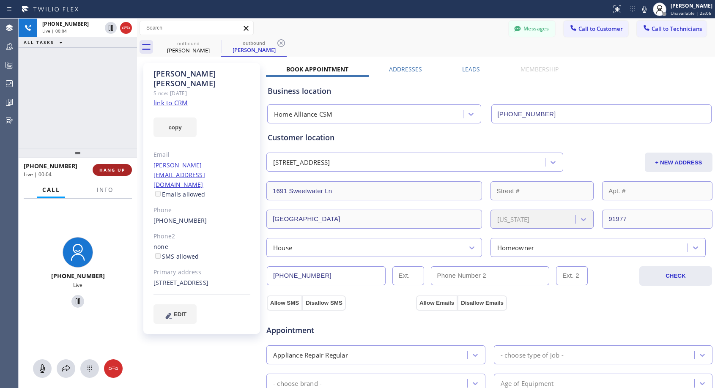
click at [121, 170] on span "HANG UP" at bounding box center [112, 170] width 26 height 6
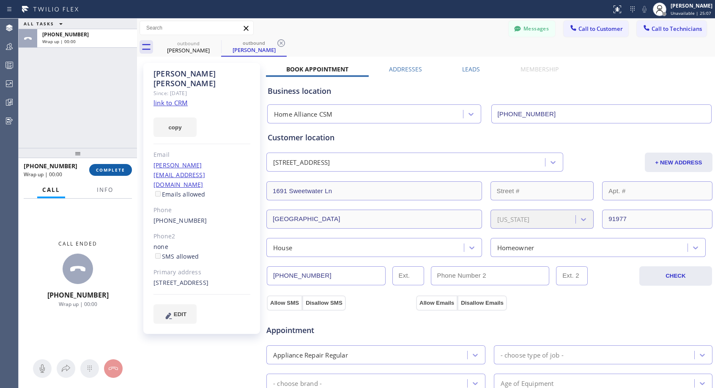
click at [121, 170] on span "COMPLETE" at bounding box center [110, 170] width 29 height 6
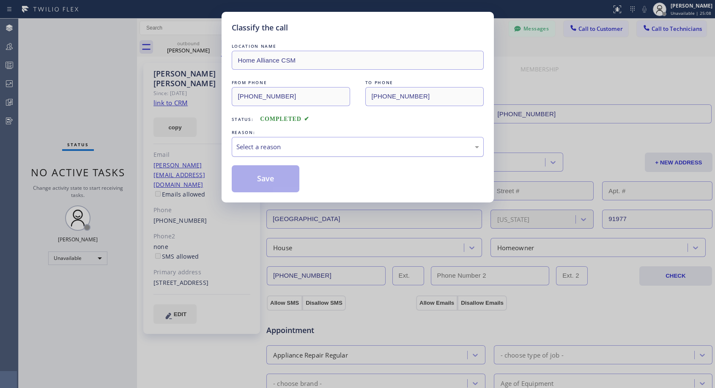
click at [343, 147] on div "Select a reason" at bounding box center [357, 147] width 243 height 10
click at [296, 180] on button "Save" at bounding box center [266, 178] width 68 height 27
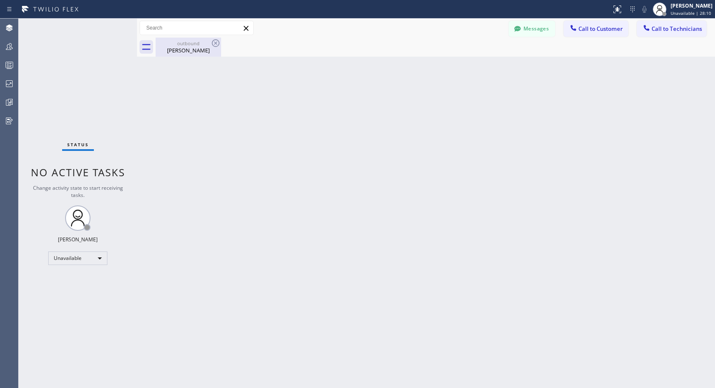
click at [193, 51] on div "[PERSON_NAME]" at bounding box center [188, 51] width 64 height 8
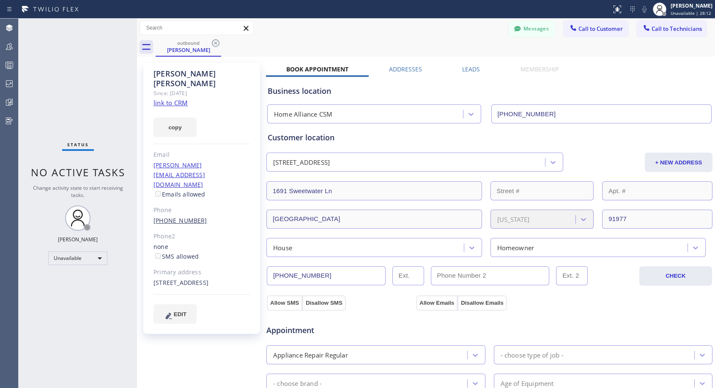
click at [187, 217] on link "[PHONE_NUMBER]" at bounding box center [181, 221] width 54 height 8
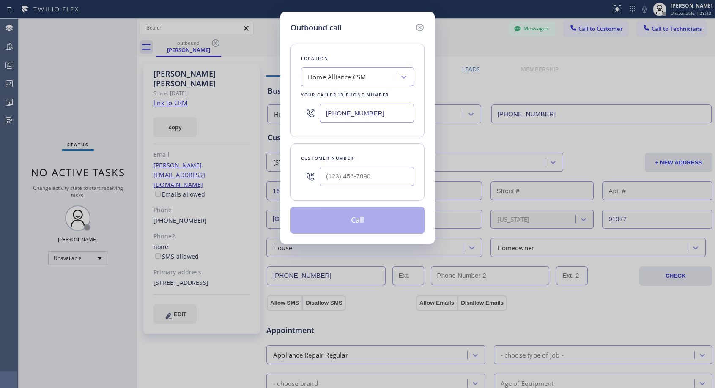
type input "[PHONE_NUMBER]"
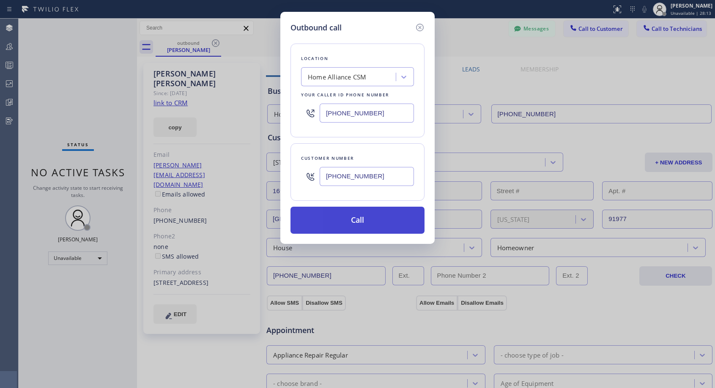
click at [348, 216] on button "Call" at bounding box center [358, 220] width 134 height 27
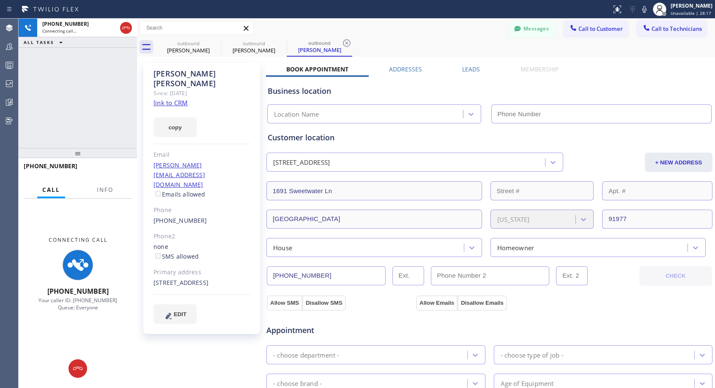
type input "[PHONE_NUMBER]"
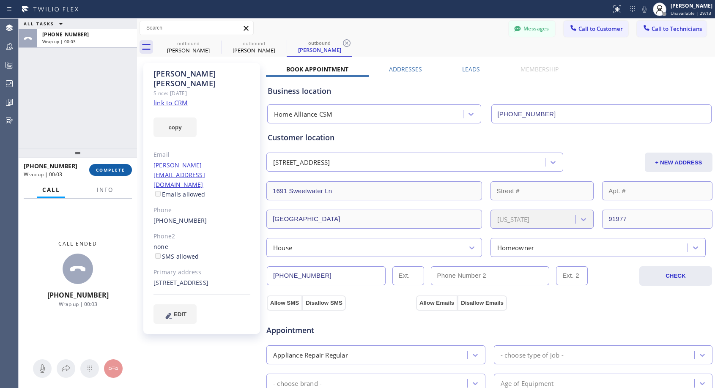
click at [123, 169] on span "COMPLETE" at bounding box center [110, 170] width 29 height 6
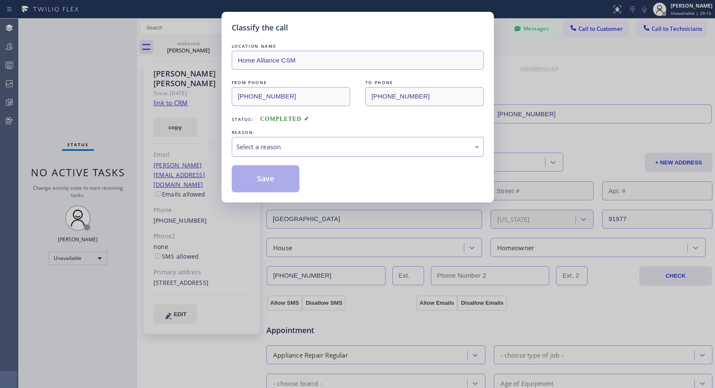
click at [299, 146] on div "Select a reason" at bounding box center [357, 147] width 243 height 10
click at [273, 175] on button "Save" at bounding box center [266, 178] width 68 height 27
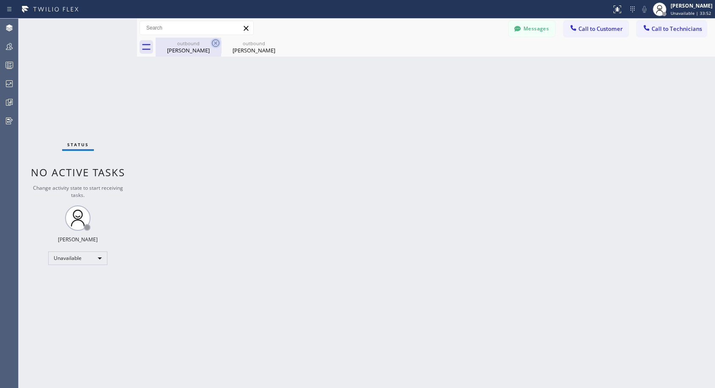
click at [216, 44] on icon at bounding box center [216, 43] width 8 height 8
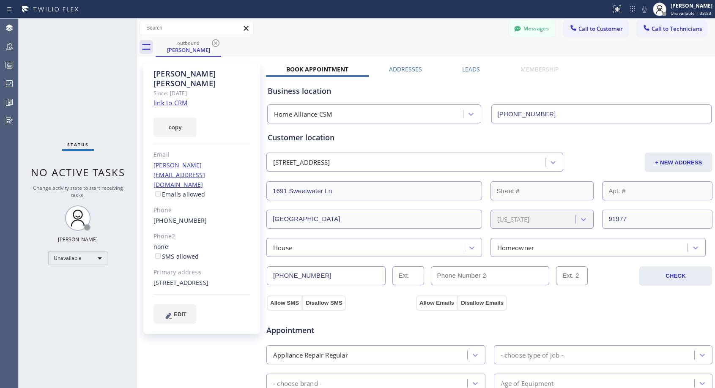
click at [216, 44] on icon at bounding box center [216, 43] width 8 height 8
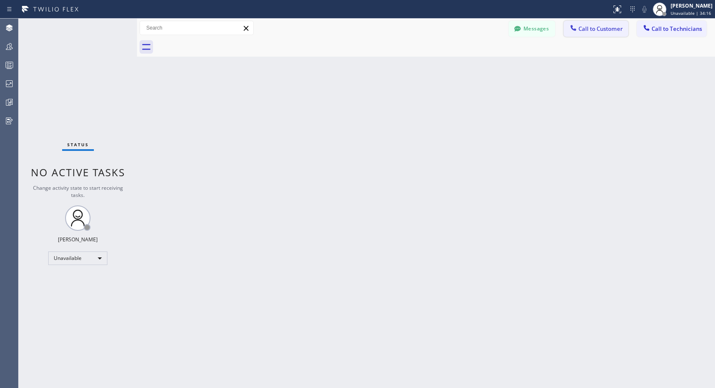
click at [596, 30] on span "Call to Customer" at bounding box center [601, 29] width 44 height 8
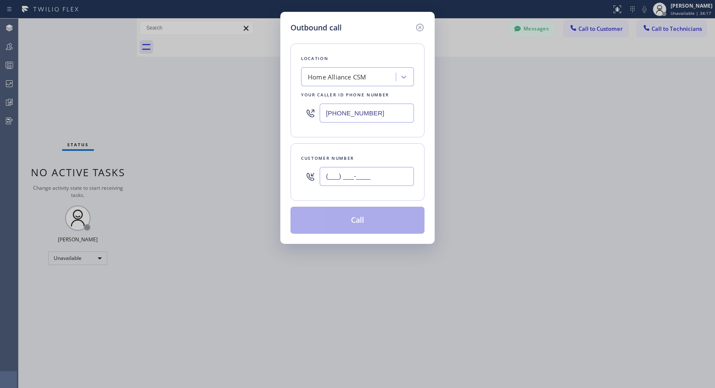
click at [334, 183] on input "(___) ___-____" at bounding box center [367, 176] width 94 height 19
paste input "646) 361-5374"
type input "[PHONE_NUMBER]"
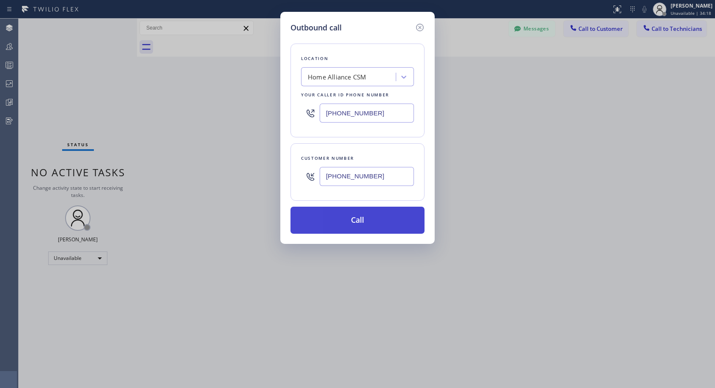
click at [345, 228] on button "Call" at bounding box center [358, 220] width 134 height 27
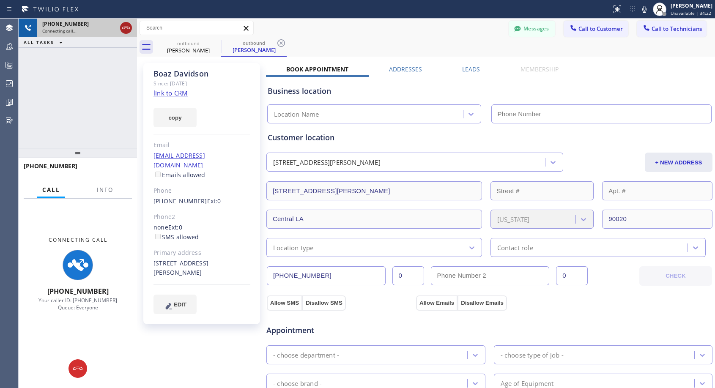
click at [123, 28] on icon at bounding box center [126, 28] width 10 height 10
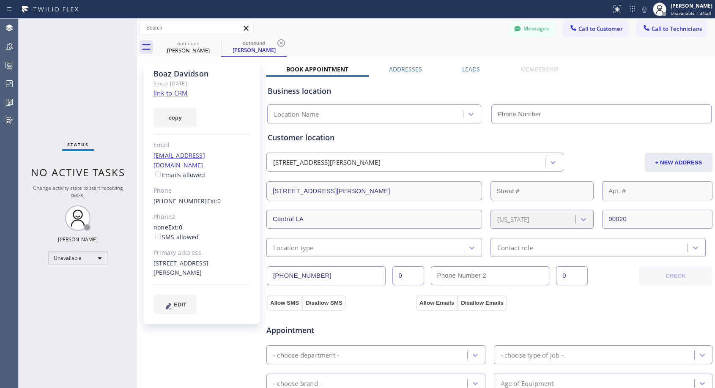
type input "[PHONE_NUMBER]"
click at [593, 29] on span "Call to Customer" at bounding box center [601, 29] width 44 height 8
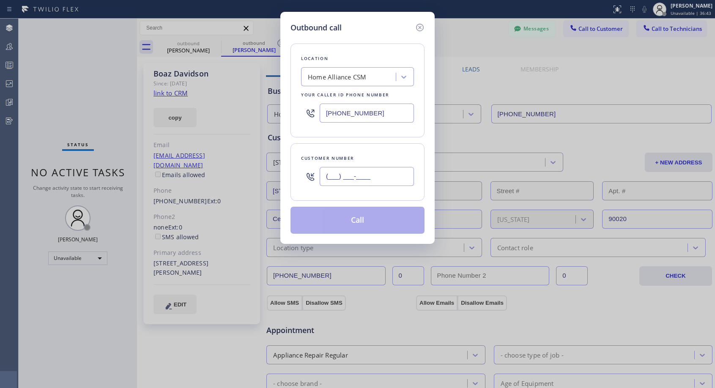
click at [339, 177] on input "(___) ___-____" at bounding box center [367, 176] width 94 height 19
paste input "67"
click at [327, 173] on input "(67_) ___-____" at bounding box center [367, 176] width 94 height 19
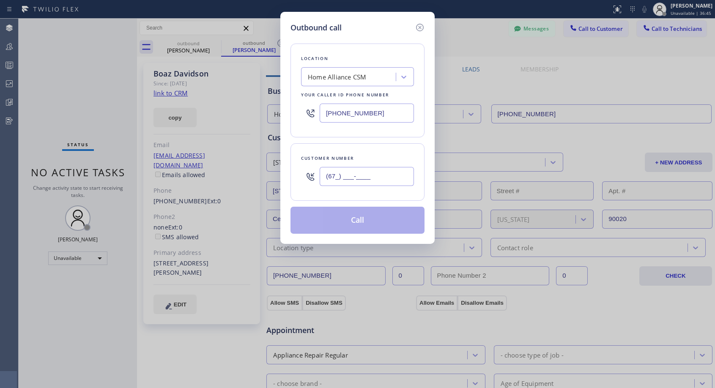
paste input "text"
click at [328, 177] on input "(67_) ___-____" at bounding box center [367, 176] width 94 height 19
click at [329, 177] on input "(67_) ___-____" at bounding box center [367, 176] width 94 height 19
paste input "786) 246-3104"
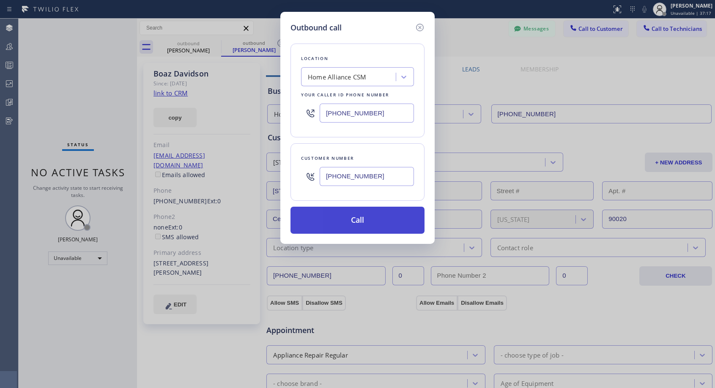
type input "[PHONE_NUMBER]"
click at [372, 222] on button "Call" at bounding box center [358, 220] width 134 height 27
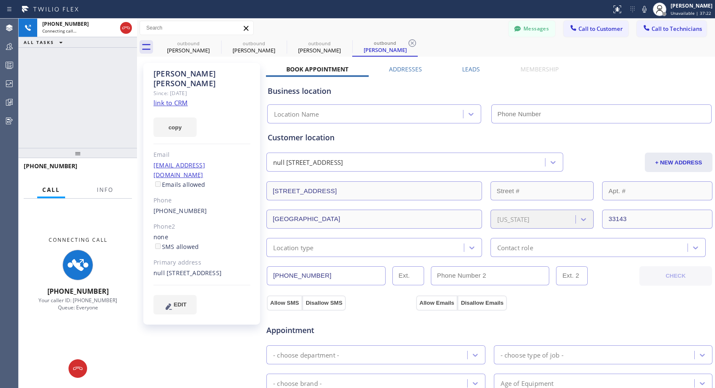
type input "[PHONE_NUMBER]"
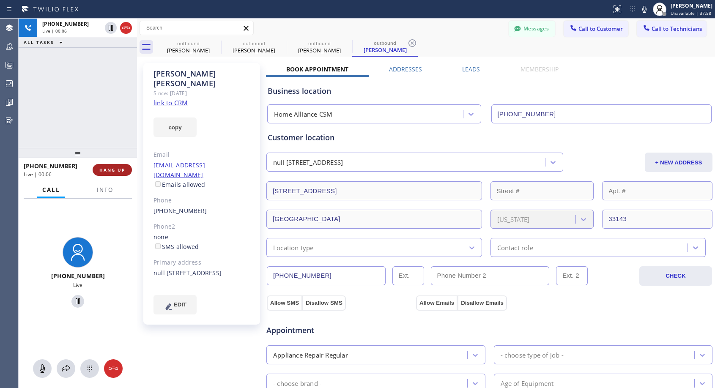
click at [121, 168] on span "HANG UP" at bounding box center [112, 170] width 26 height 6
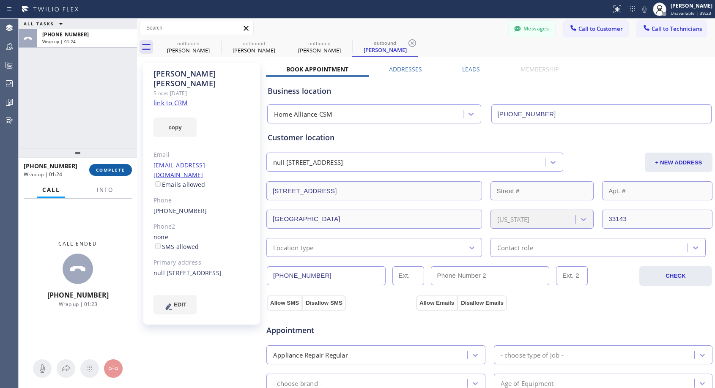
click at [107, 173] on span "COMPLETE" at bounding box center [110, 170] width 29 height 6
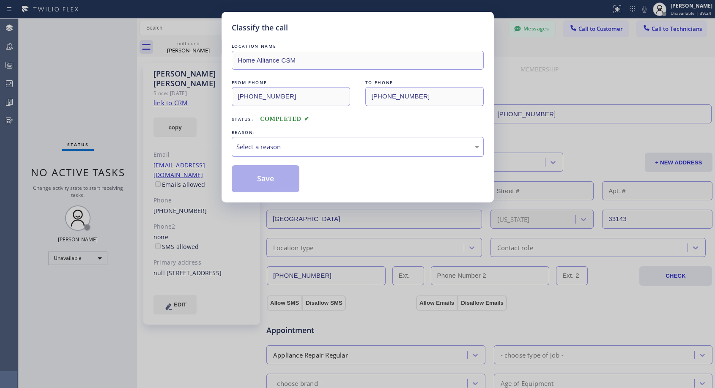
click at [304, 148] on div "Select a reason" at bounding box center [357, 147] width 243 height 10
click at [280, 181] on button "Save" at bounding box center [266, 178] width 68 height 27
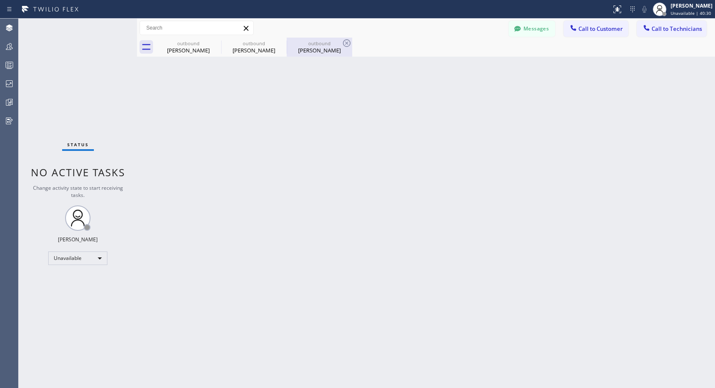
click at [323, 44] on div "outbound" at bounding box center [320, 43] width 64 height 6
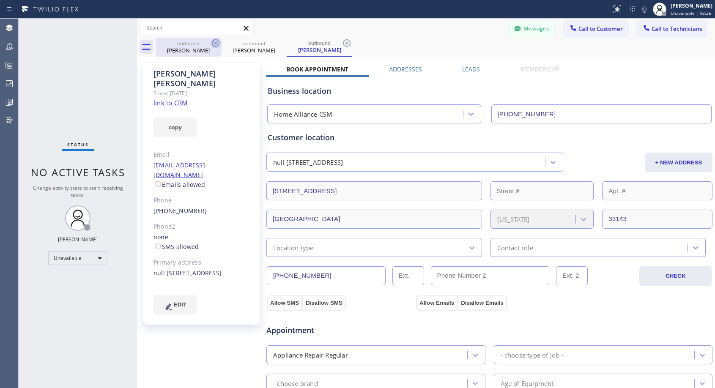
click at [215, 42] on icon at bounding box center [216, 43] width 10 height 10
click at [0, 0] on icon at bounding box center [0, 0] width 0 height 0
